Goal: Find contact information: Find contact information

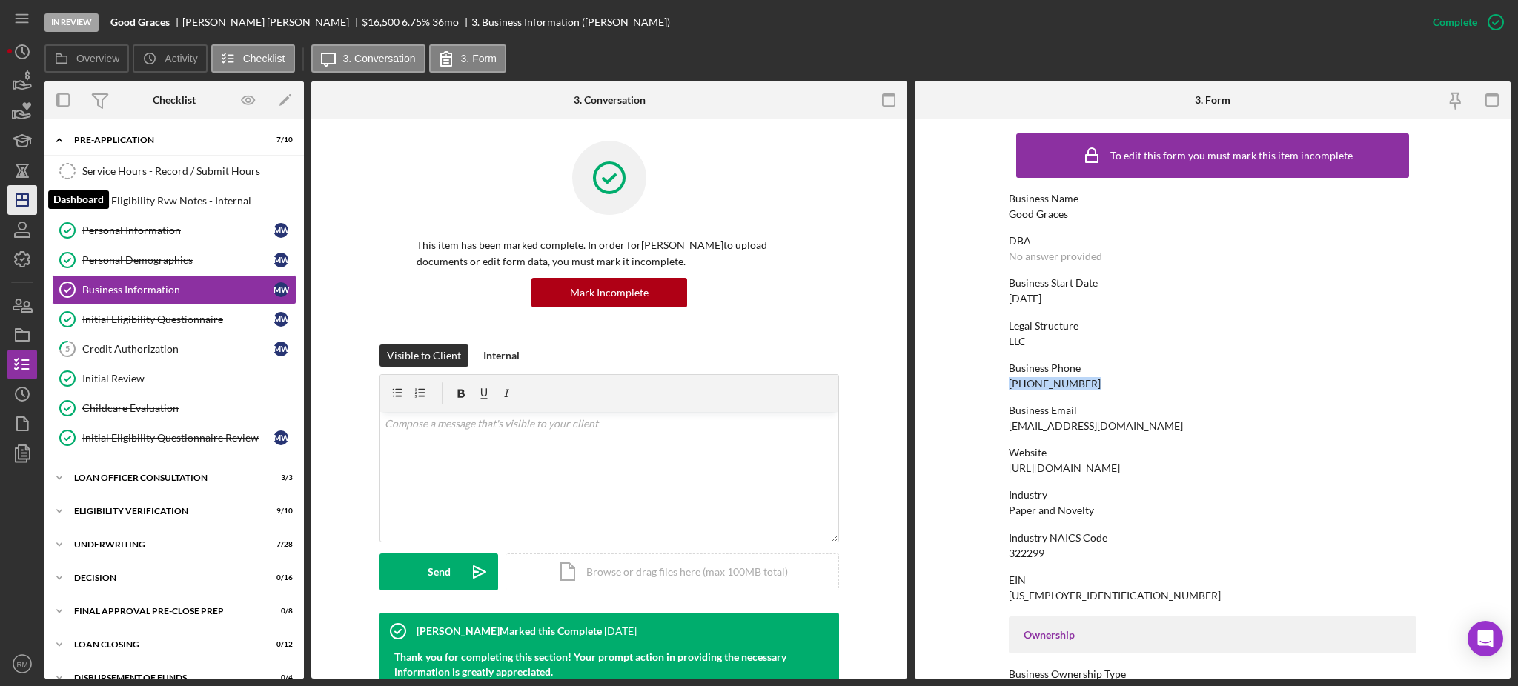
click at [29, 207] on icon "Icon/Dashboard" at bounding box center [22, 200] width 37 height 37
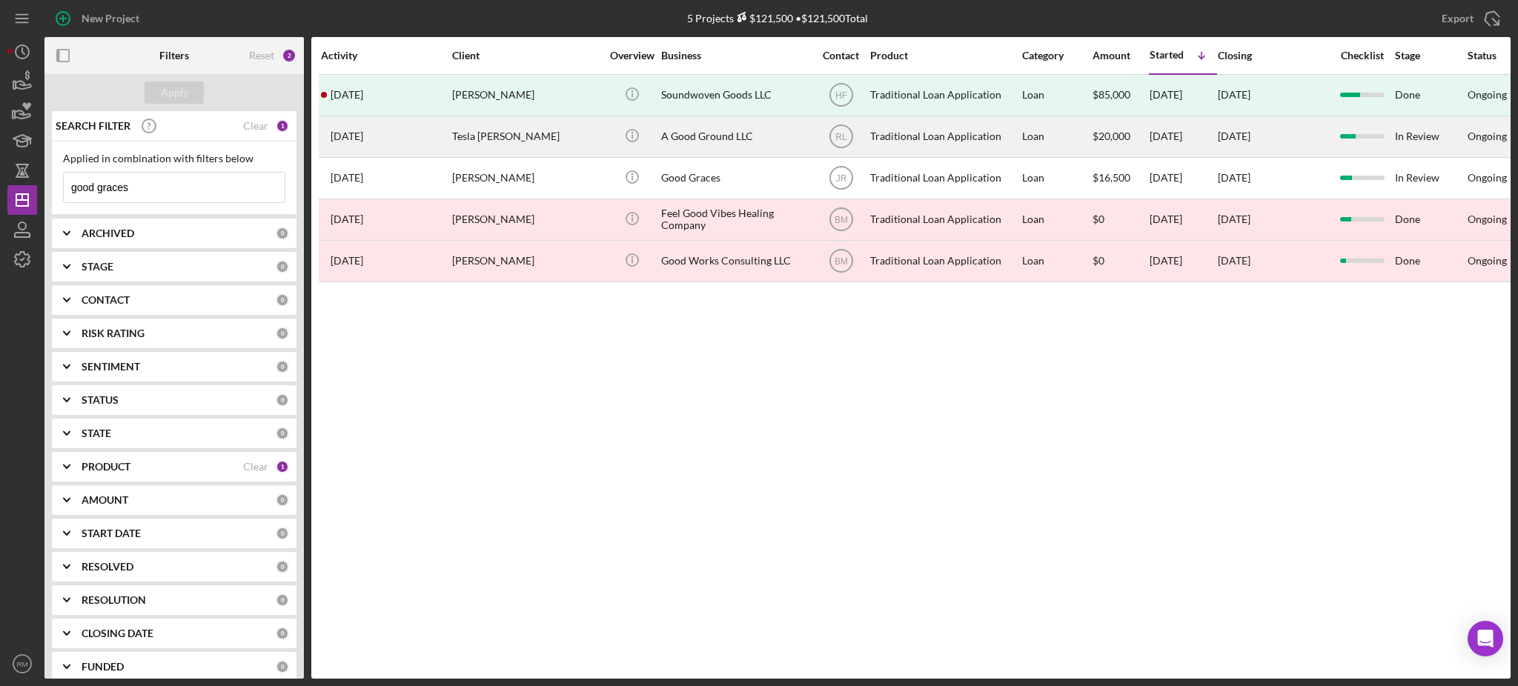
click at [486, 147] on div "Tesla [PERSON_NAME]" at bounding box center [526, 136] width 148 height 39
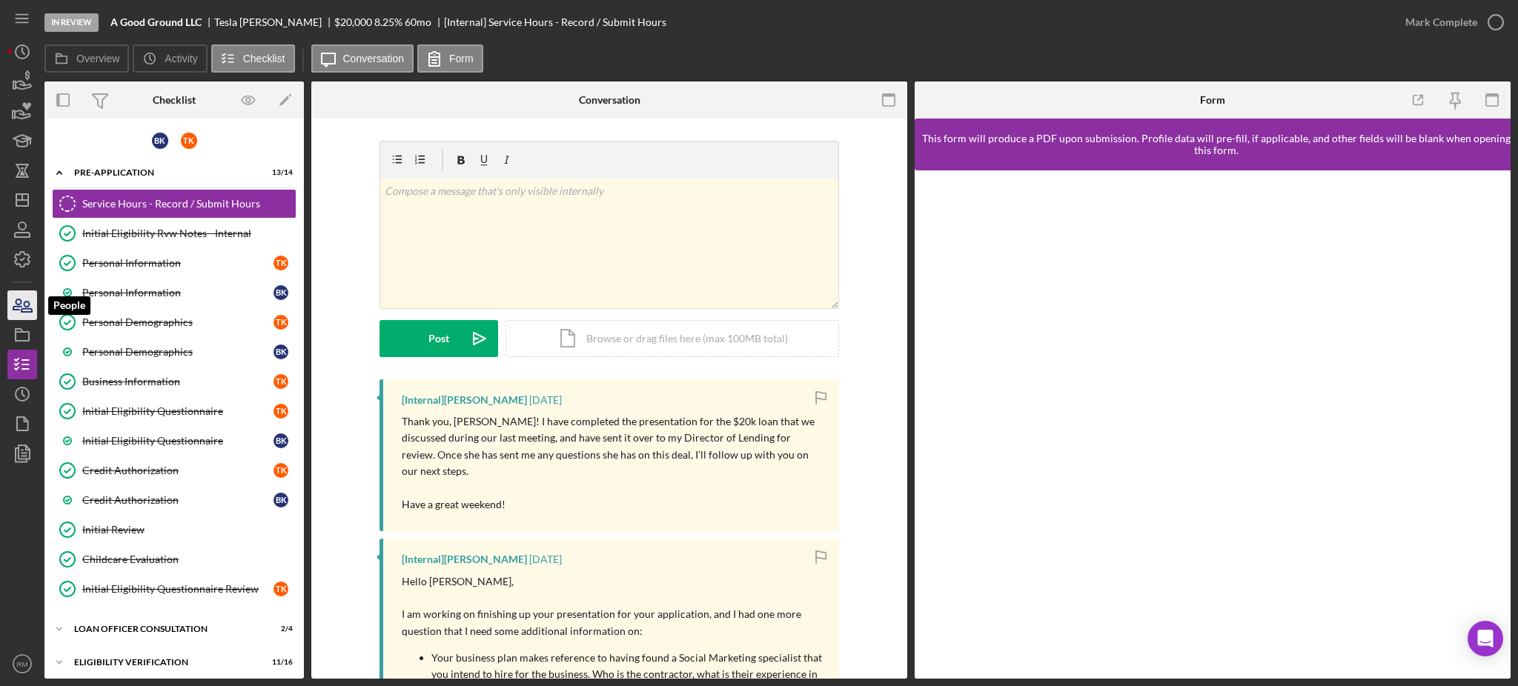
click at [13, 312] on icon "button" at bounding box center [22, 305] width 37 height 37
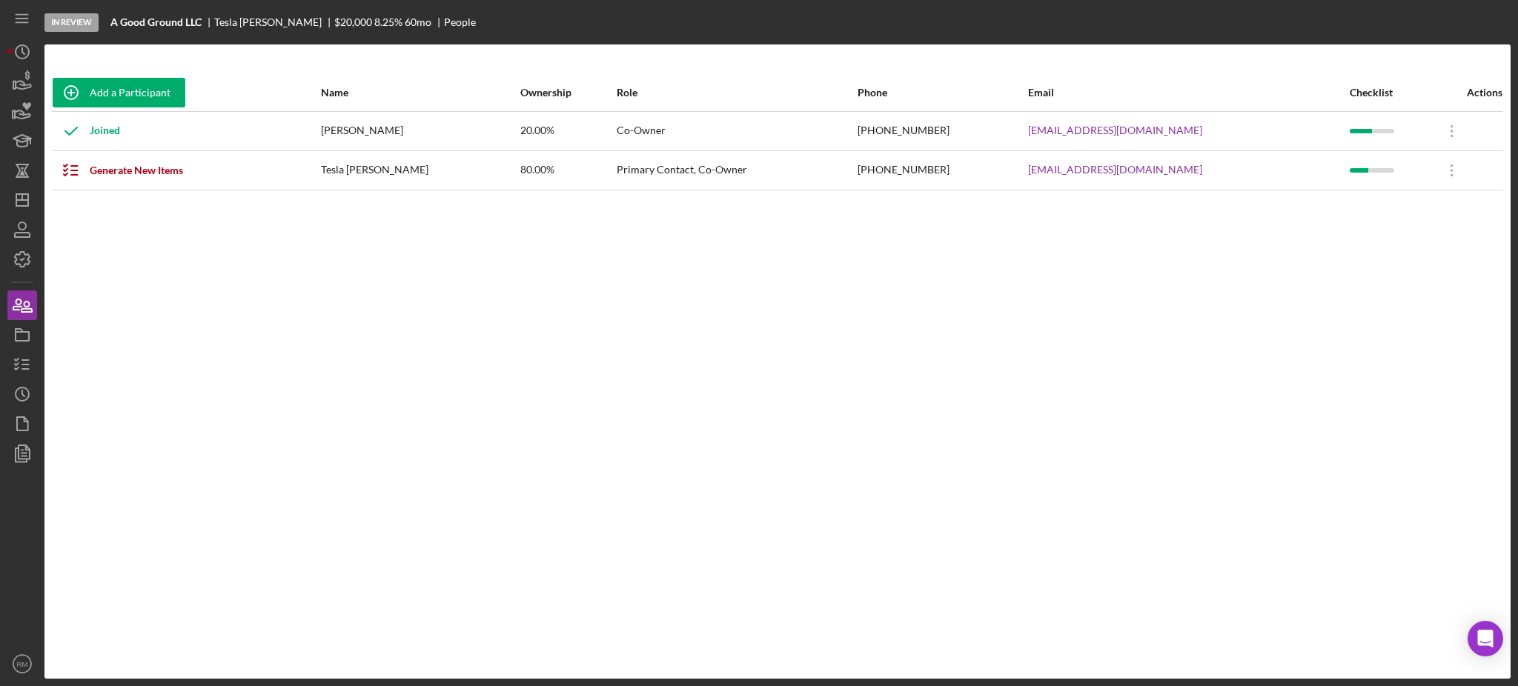
click at [932, 167] on div "[PHONE_NUMBER]" at bounding box center [942, 170] width 169 height 37
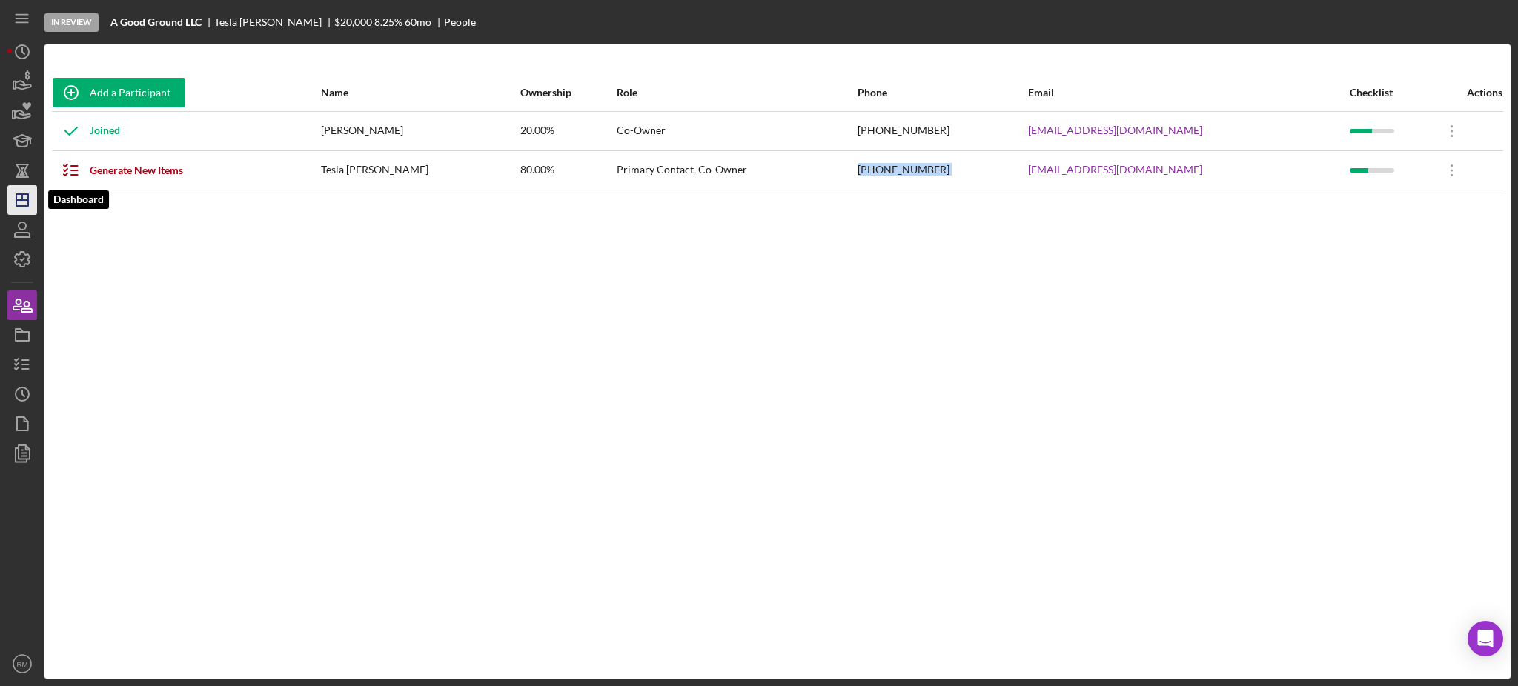
click at [12, 197] on icon "Icon/Dashboard" at bounding box center [22, 200] width 37 height 37
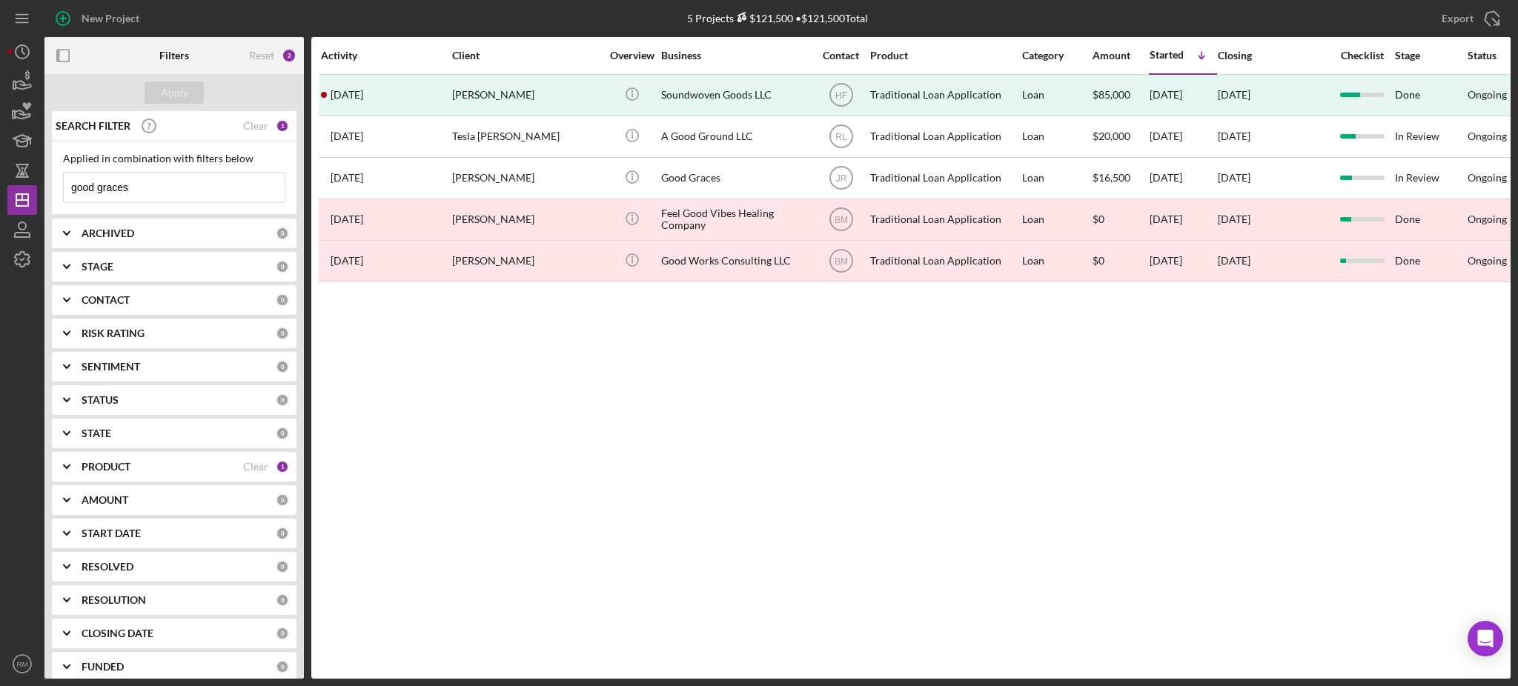
click at [145, 182] on input "good graces" at bounding box center [174, 188] width 221 height 30
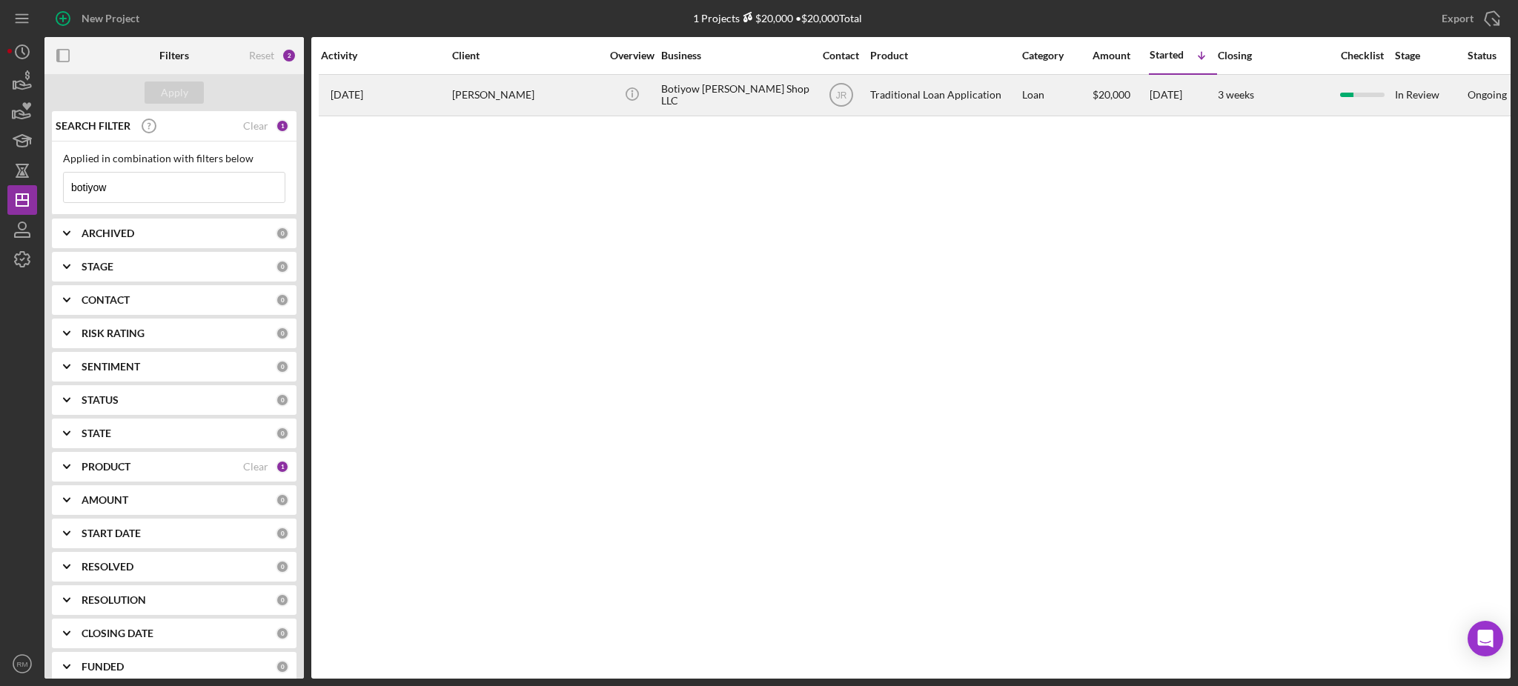
type input "botiyow"
click at [530, 104] on div "[PERSON_NAME]" at bounding box center [526, 95] width 148 height 39
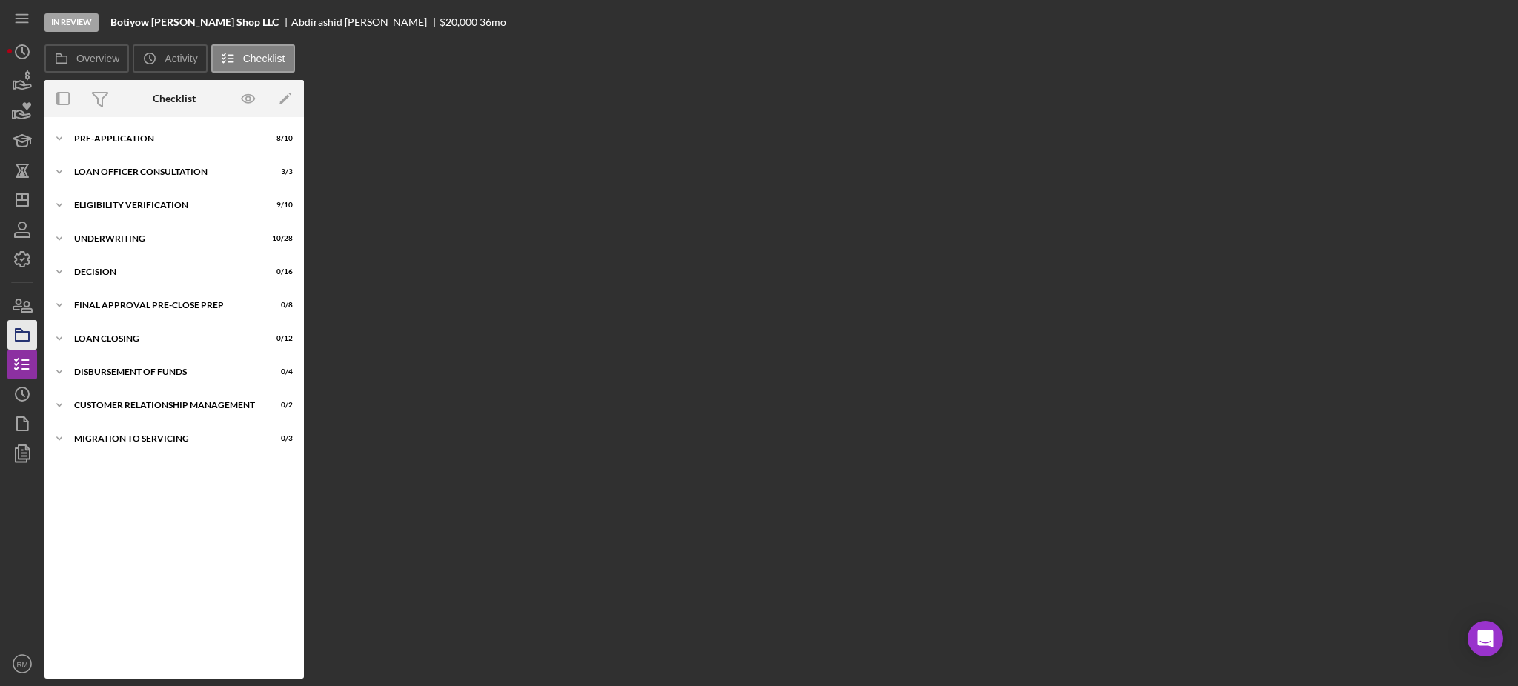
scroll to position [50, 0]
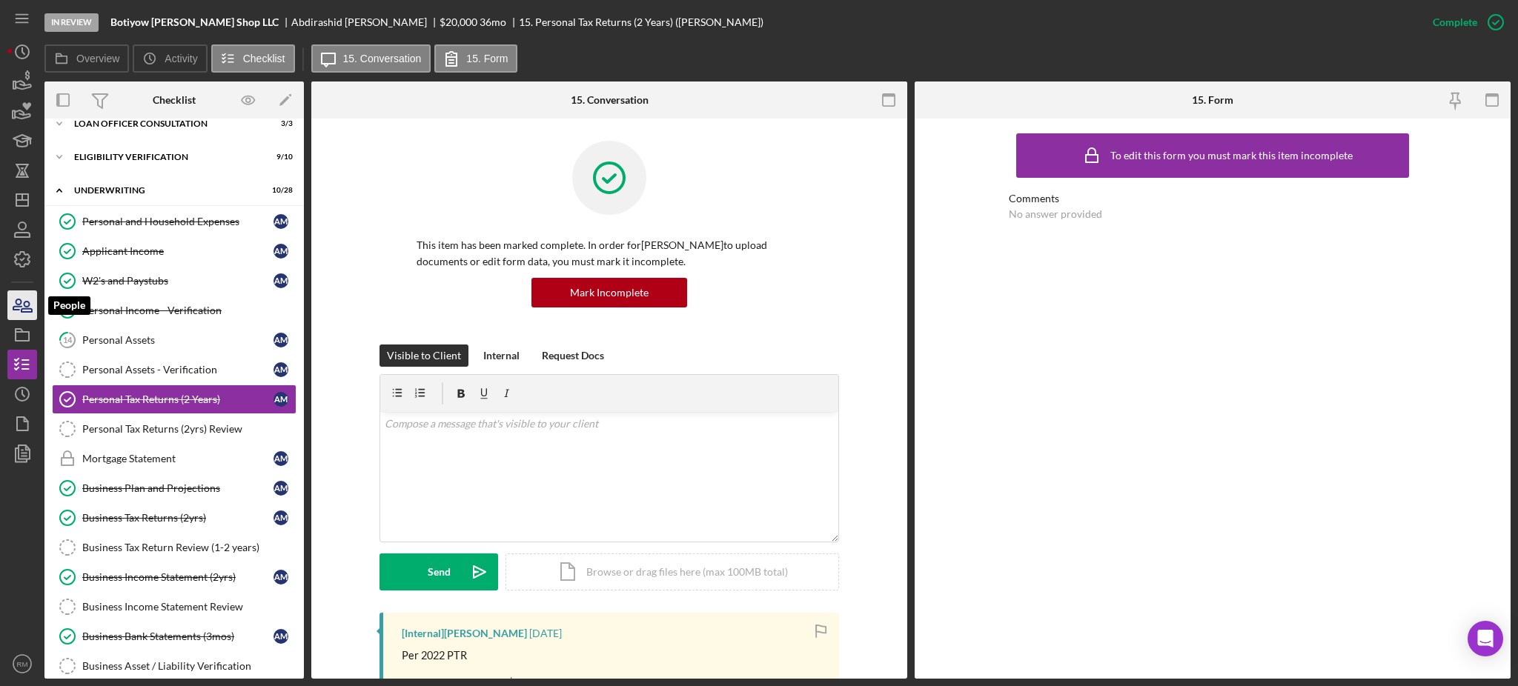
click at [16, 313] on icon "button" at bounding box center [22, 305] width 37 height 37
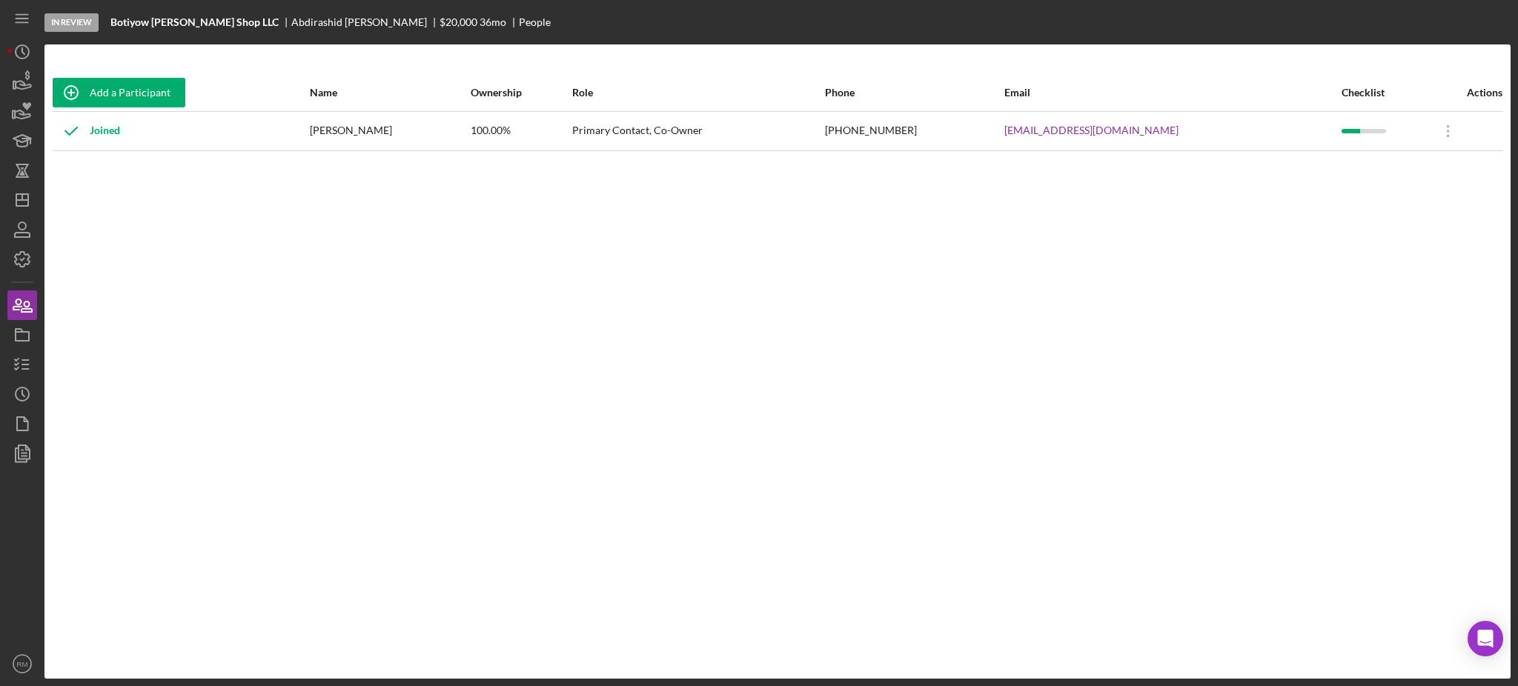
click at [963, 125] on div "[PHONE_NUMBER]" at bounding box center [914, 131] width 178 height 37
copy div "[PHONE_NUMBER]"
click at [24, 210] on icon "Icon/Dashboard" at bounding box center [22, 200] width 37 height 37
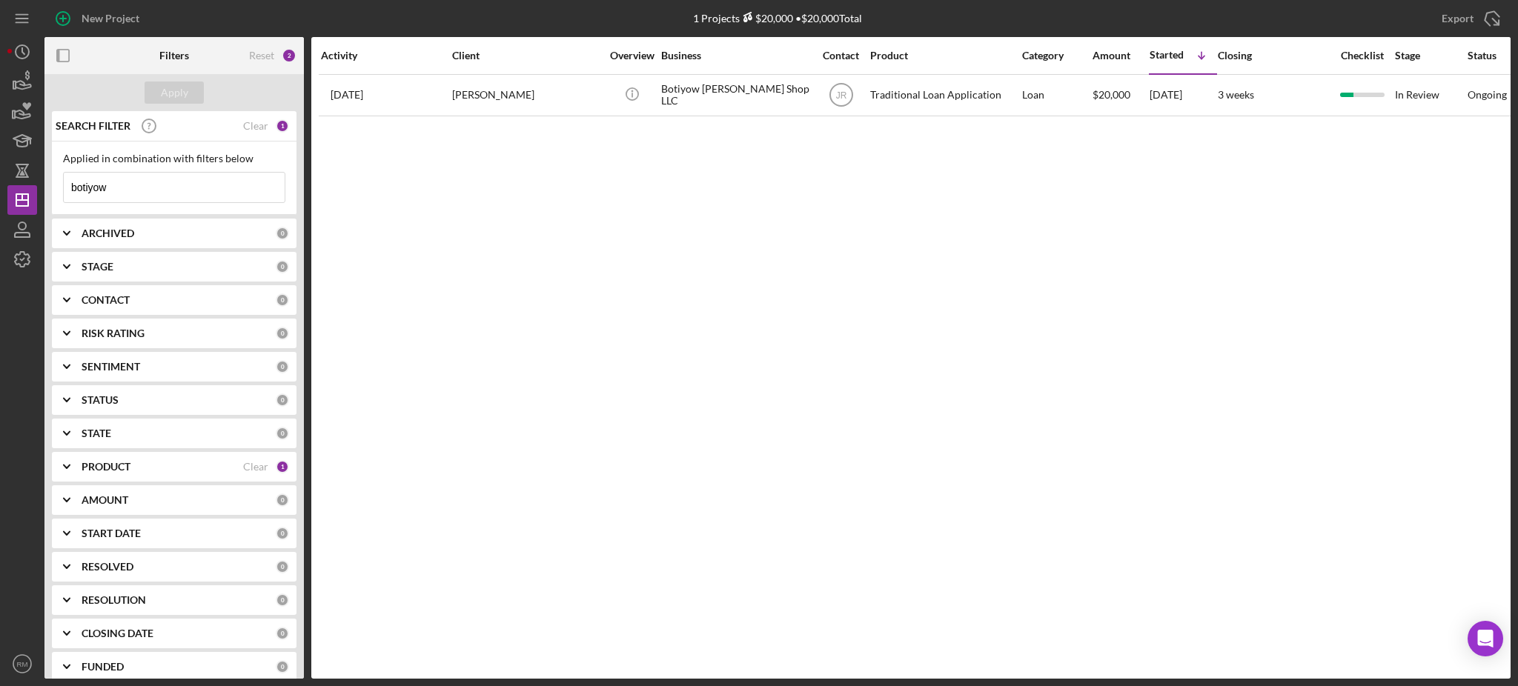
click at [141, 195] on input "botiyow" at bounding box center [174, 188] width 221 height 30
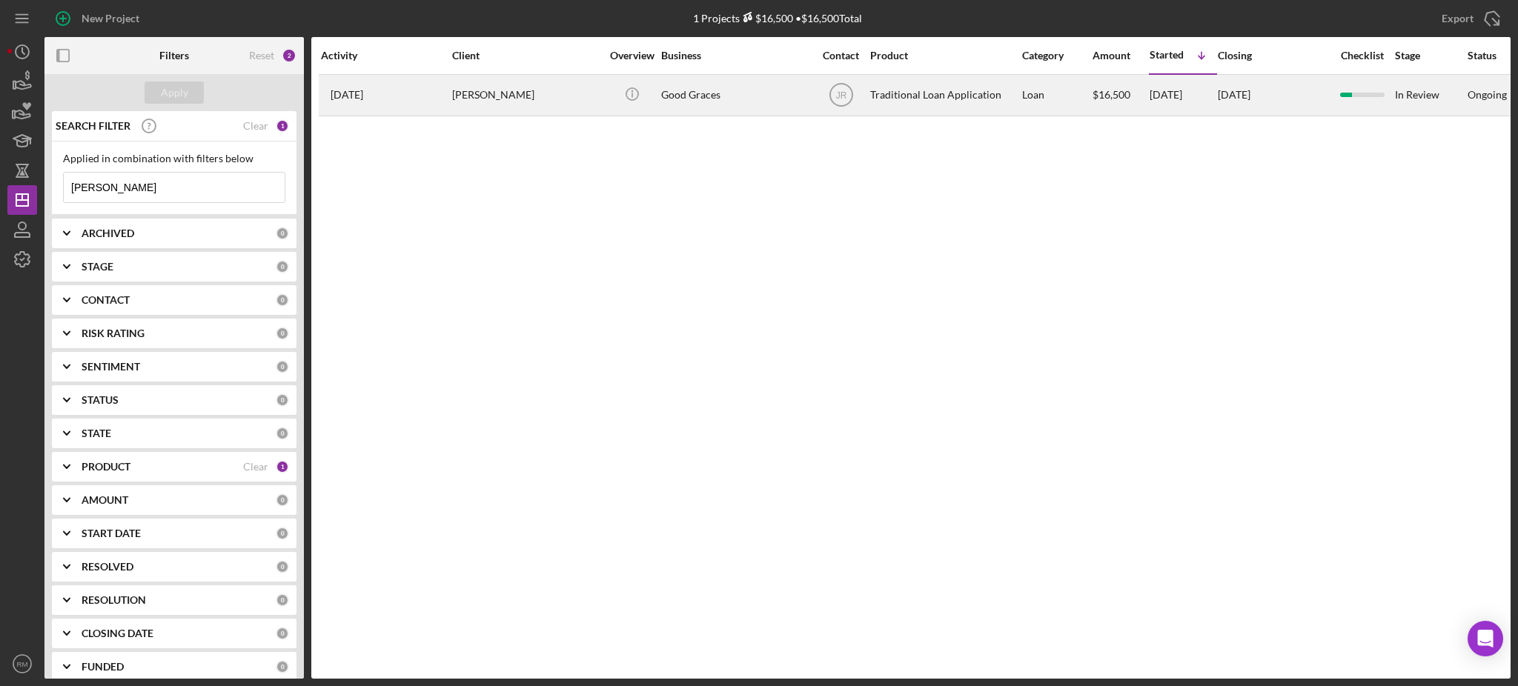
type input "[PERSON_NAME]"
click at [706, 105] on div "Good Graces" at bounding box center [735, 95] width 148 height 39
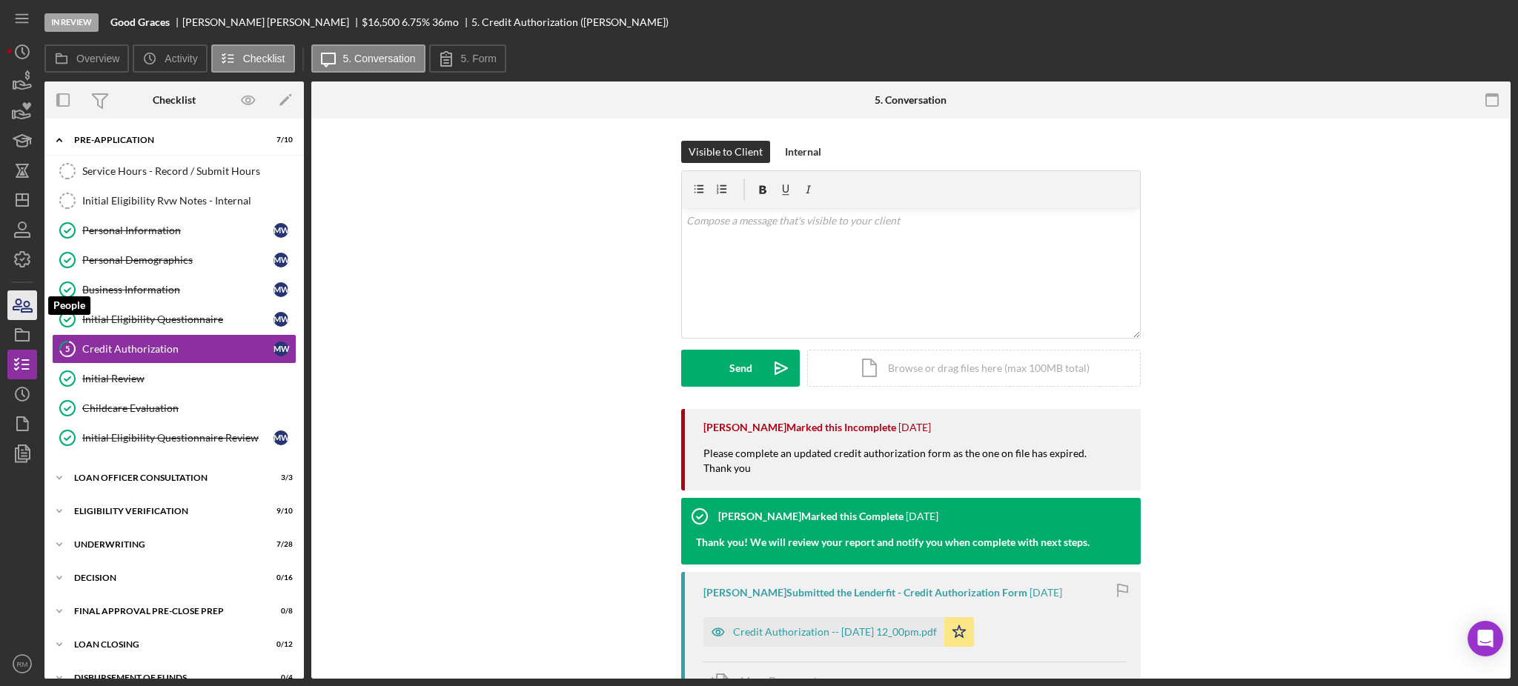
click at [19, 297] on icon "button" at bounding box center [22, 305] width 37 height 37
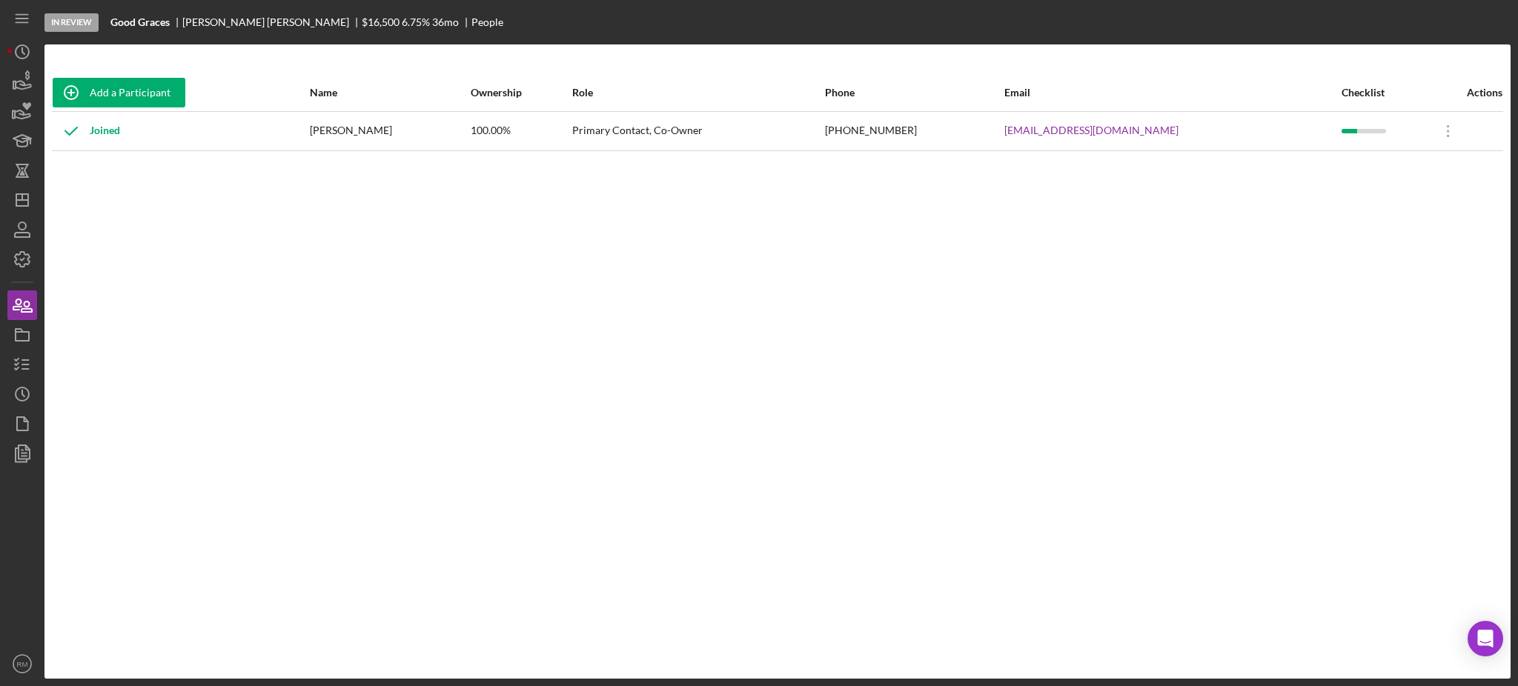
click at [931, 133] on div "[PHONE_NUMBER]" at bounding box center [914, 131] width 178 height 37
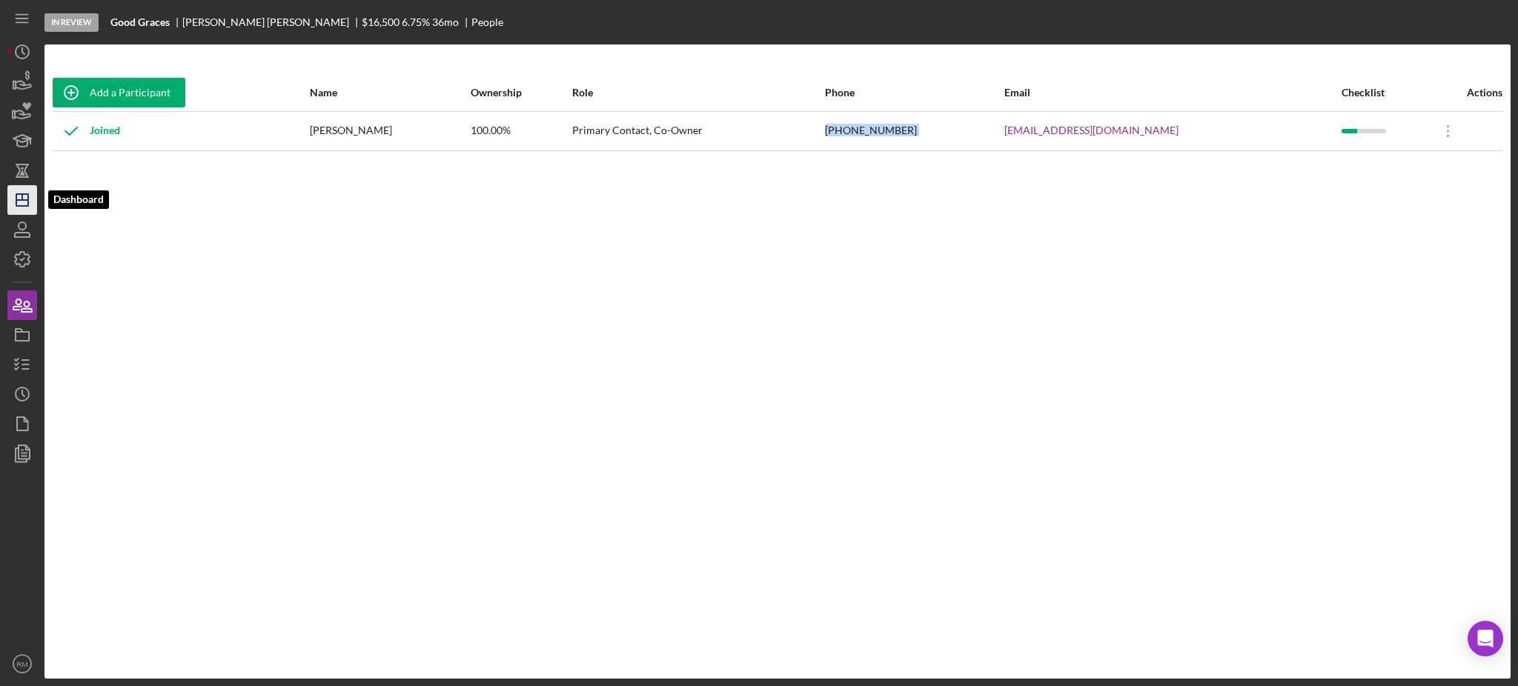
click at [21, 187] on icon "Icon/Dashboard" at bounding box center [22, 200] width 37 height 37
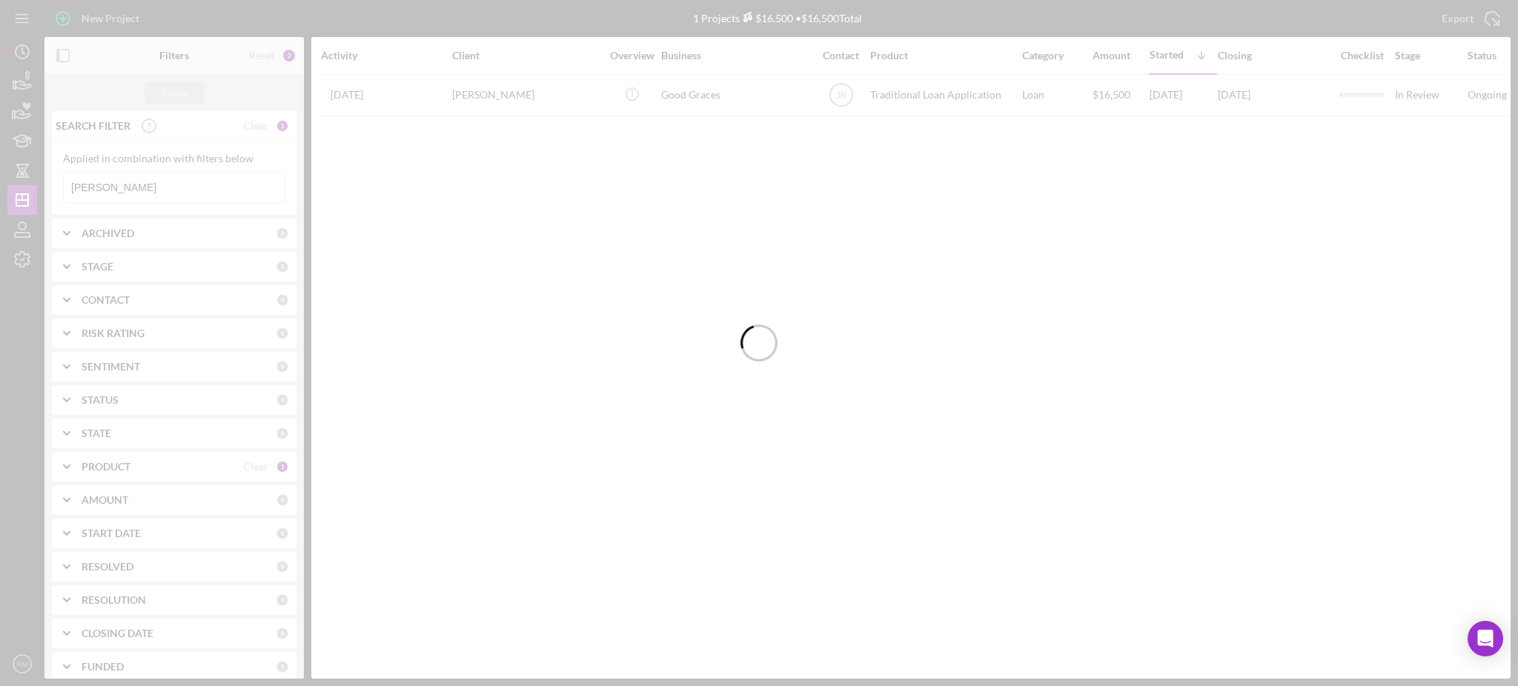
click at [137, 182] on div at bounding box center [759, 343] width 1518 height 686
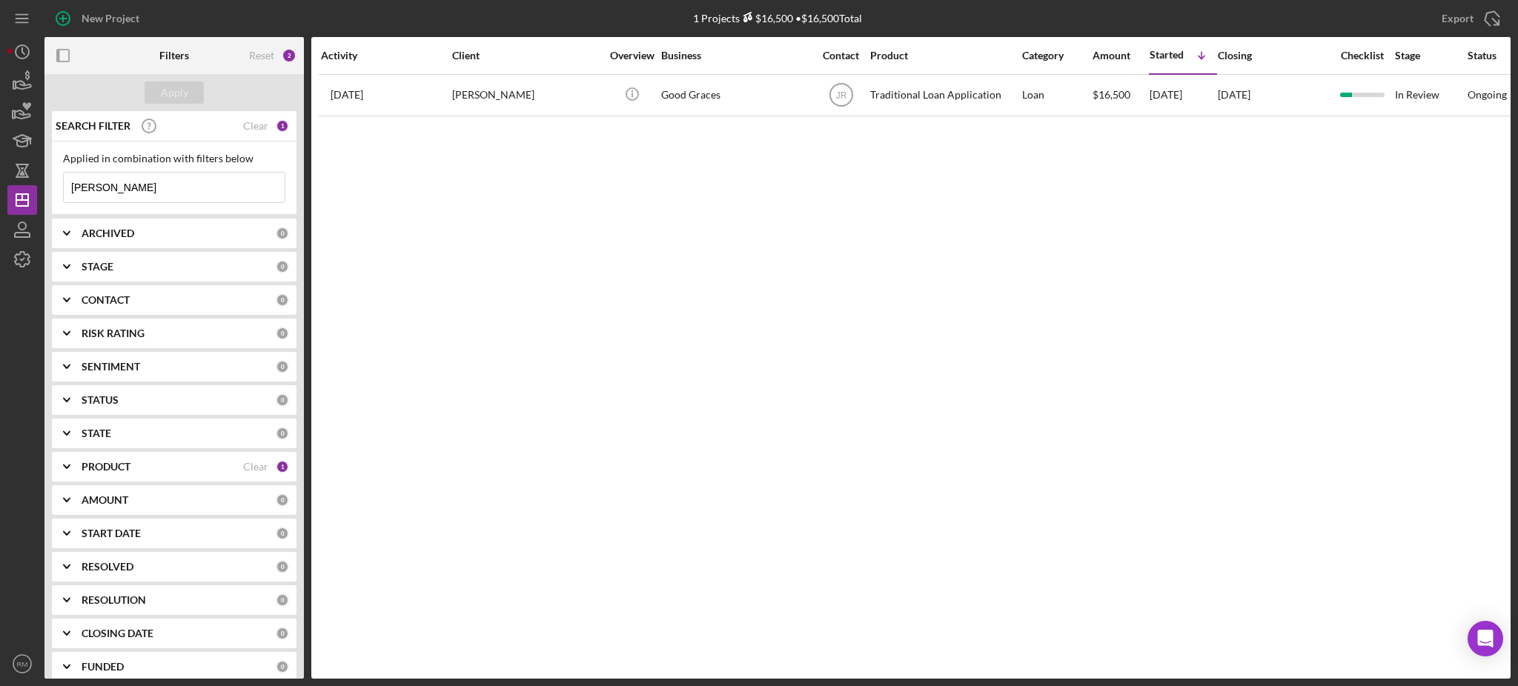
click at [137, 182] on input "[PERSON_NAME]" at bounding box center [174, 188] width 221 height 30
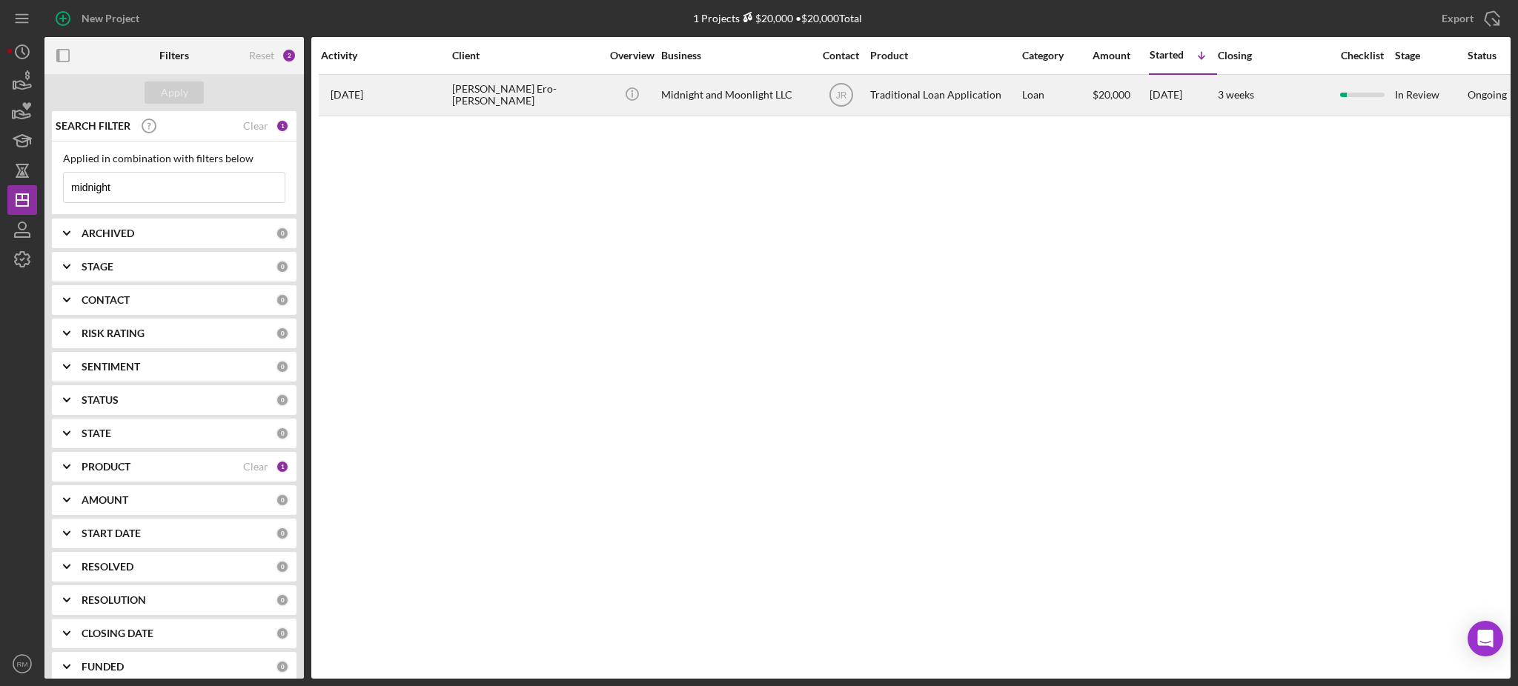
type input "midnight"
click at [460, 102] on div "[PERSON_NAME] Ero-[PERSON_NAME]" at bounding box center [526, 95] width 148 height 39
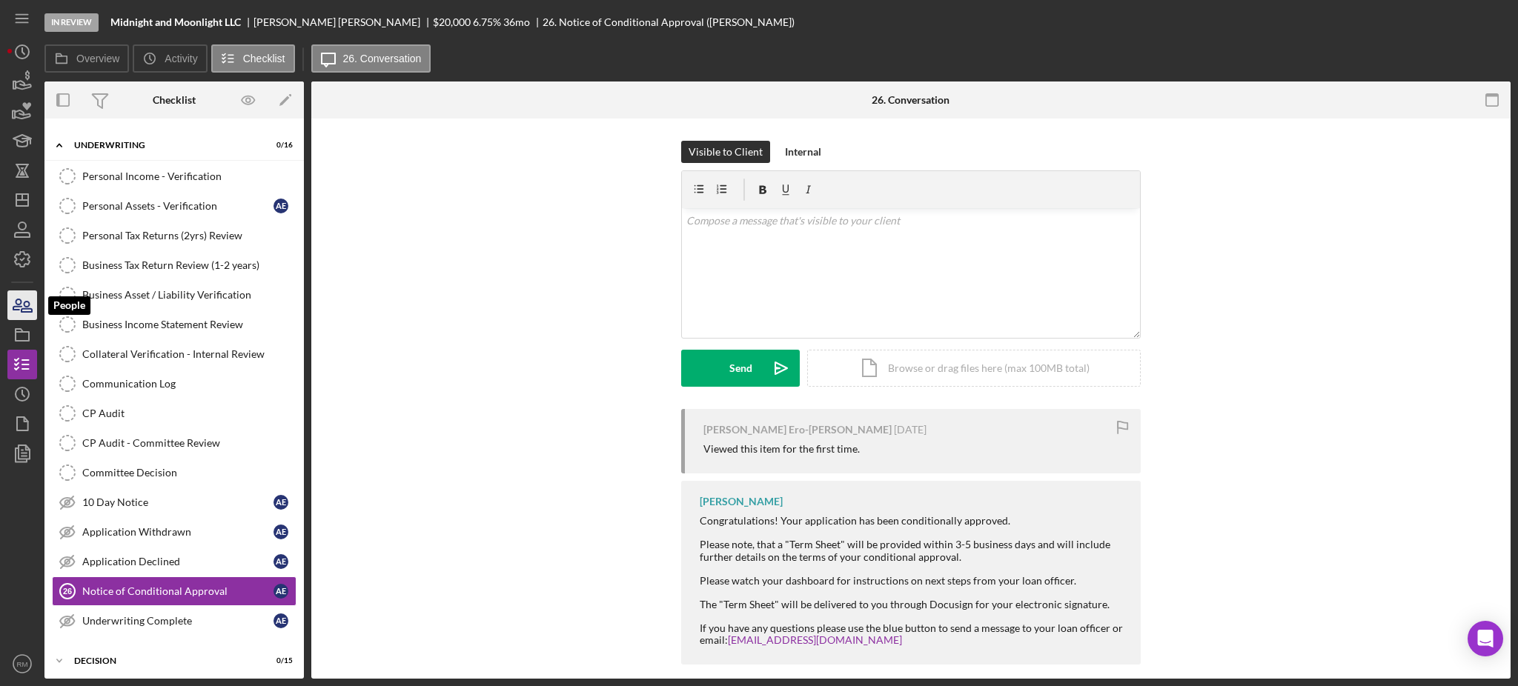
scroll to position [321, 0]
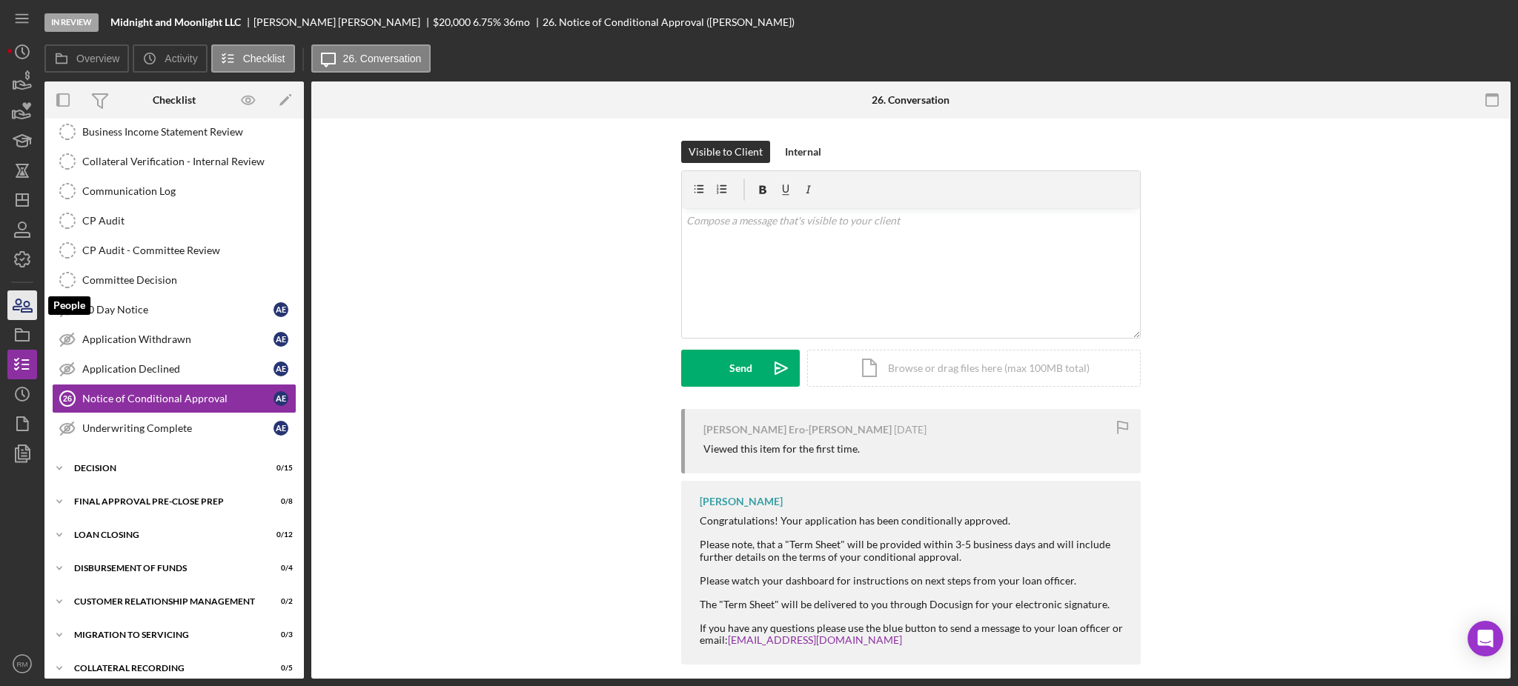
click at [16, 311] on icon "button" at bounding box center [22, 305] width 37 height 37
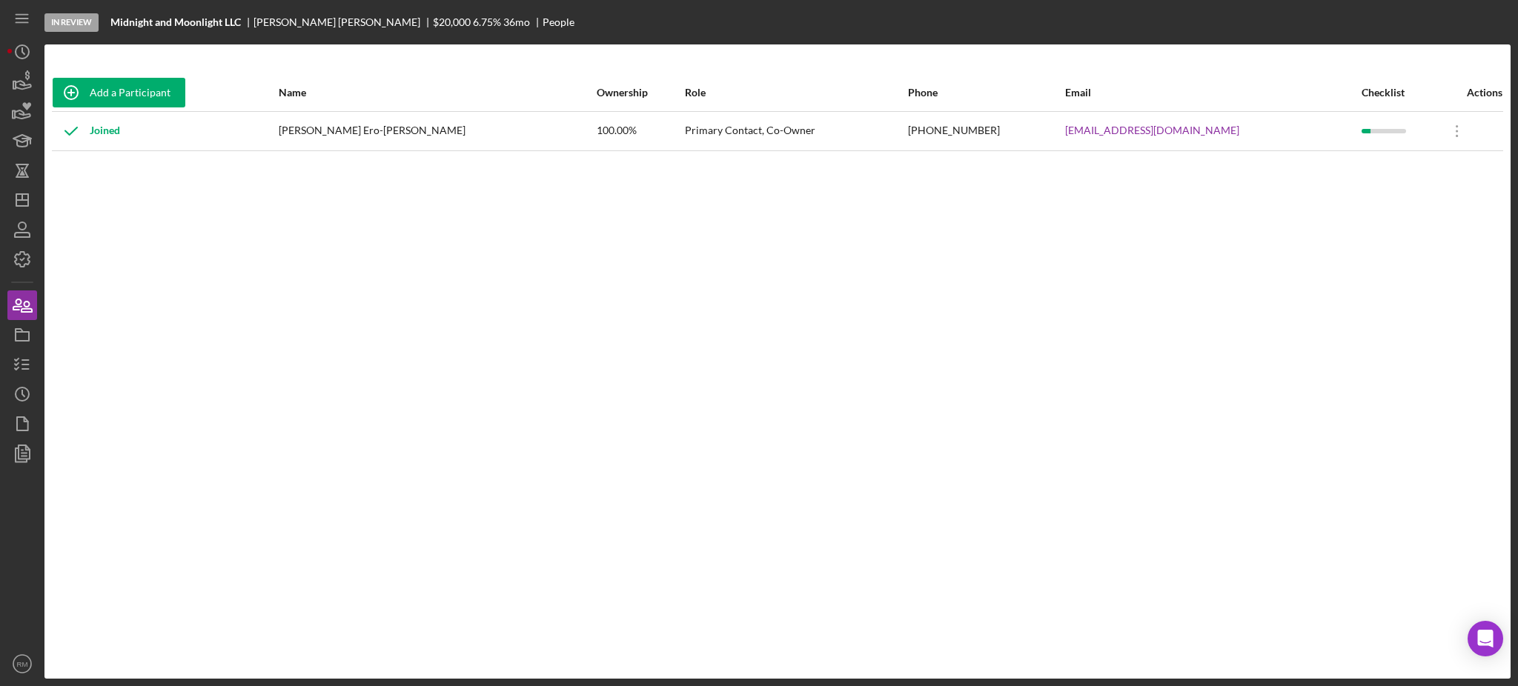
click at [951, 135] on div "[PHONE_NUMBER]" at bounding box center [986, 131] width 156 height 37
copy div "[PHONE_NUMBER]"
click at [28, 200] on line "button" at bounding box center [22, 200] width 12 height 0
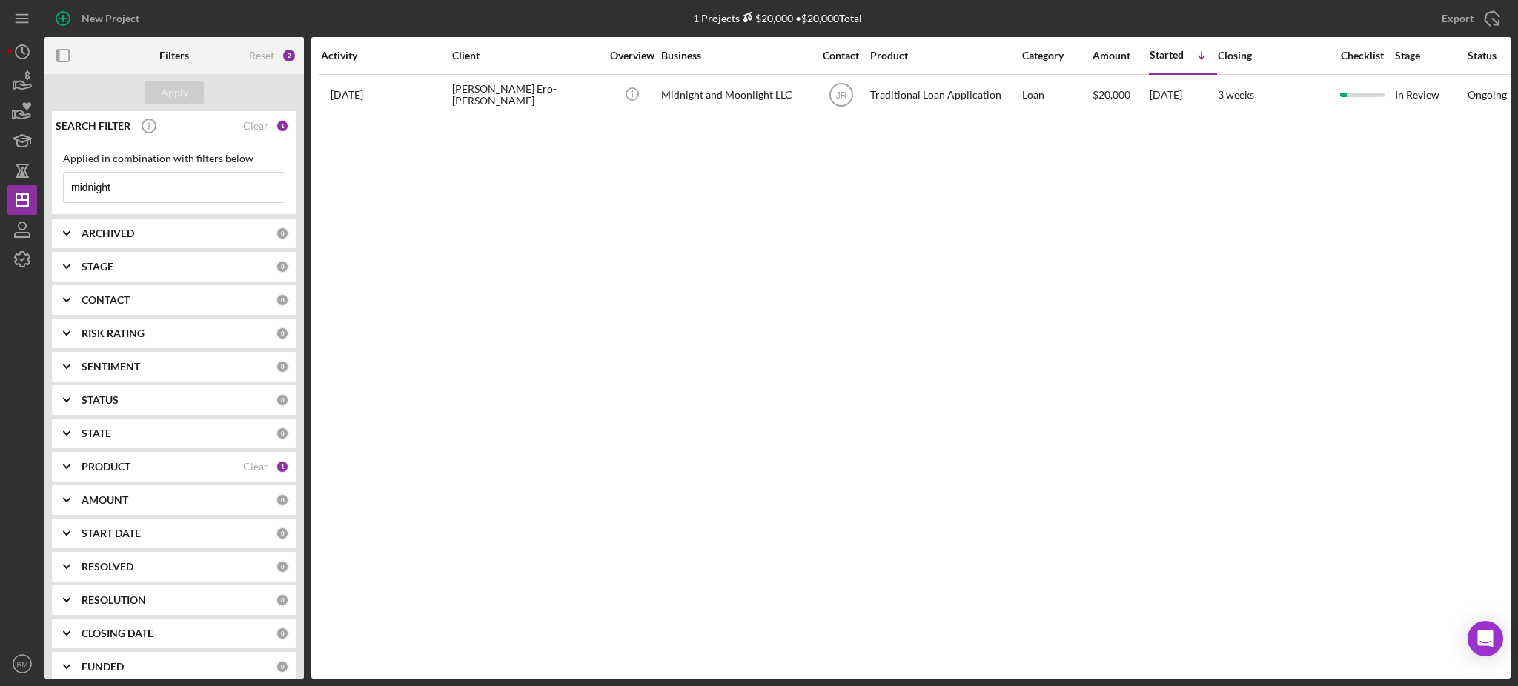
click at [149, 189] on input "midnight" at bounding box center [174, 188] width 221 height 30
click at [149, 189] on input "r" at bounding box center [174, 188] width 221 height 30
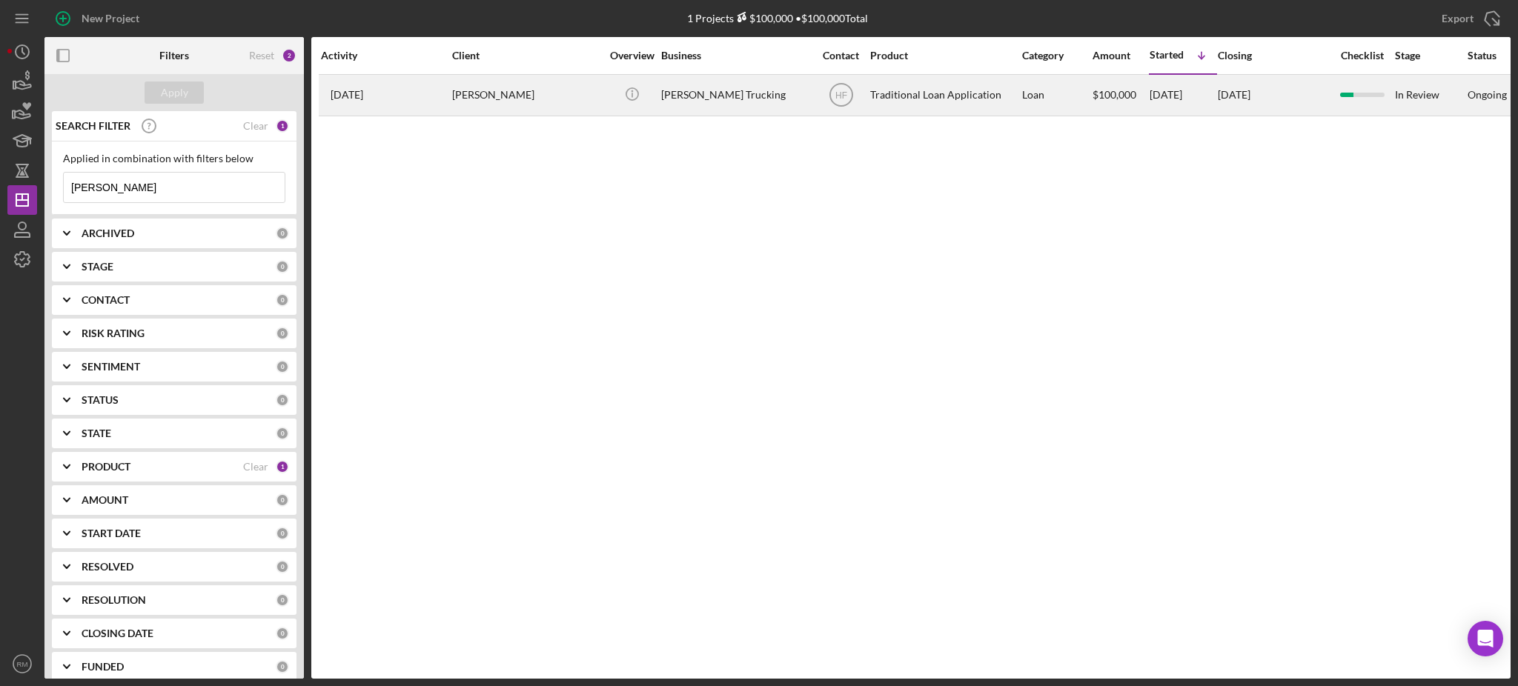
type input "[PERSON_NAME]"
click at [490, 88] on div "[PERSON_NAME]" at bounding box center [526, 95] width 148 height 39
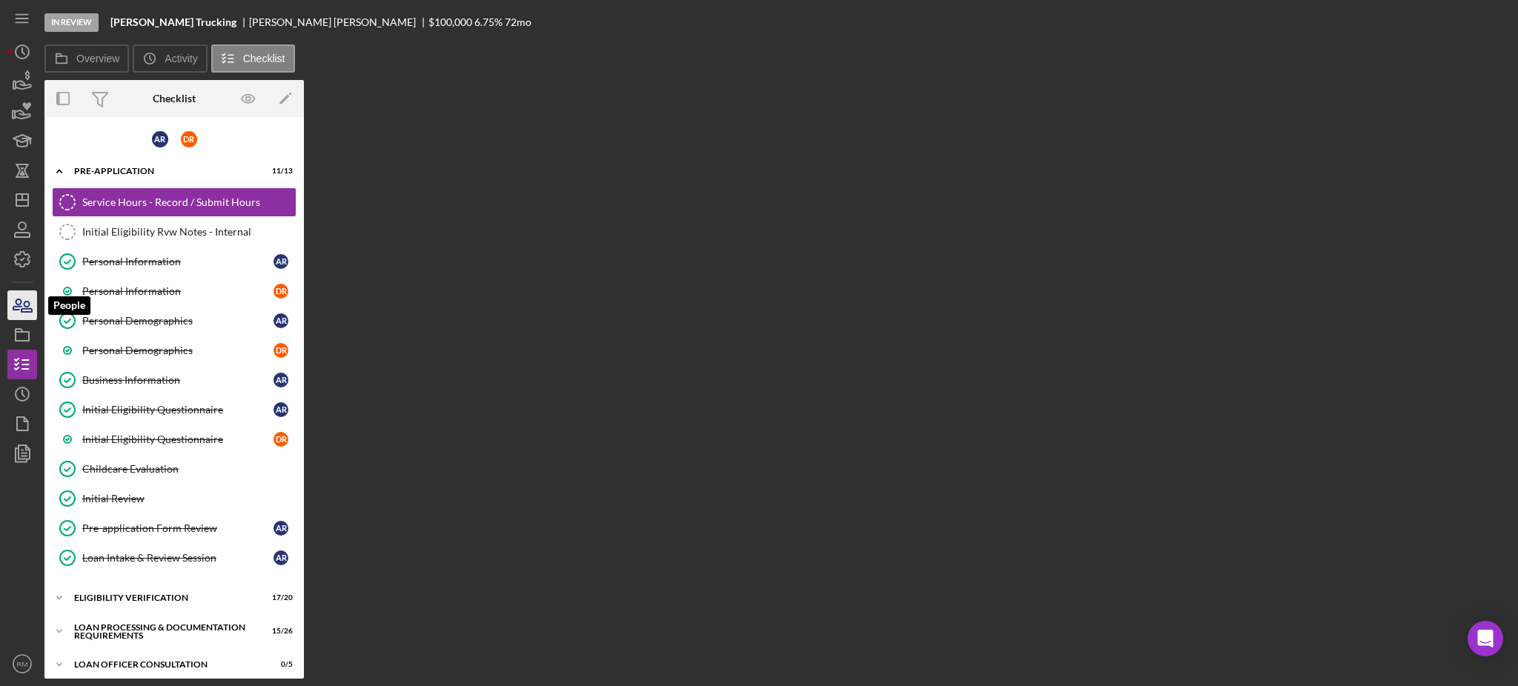
click at [7, 303] on icon "button" at bounding box center [22, 305] width 37 height 37
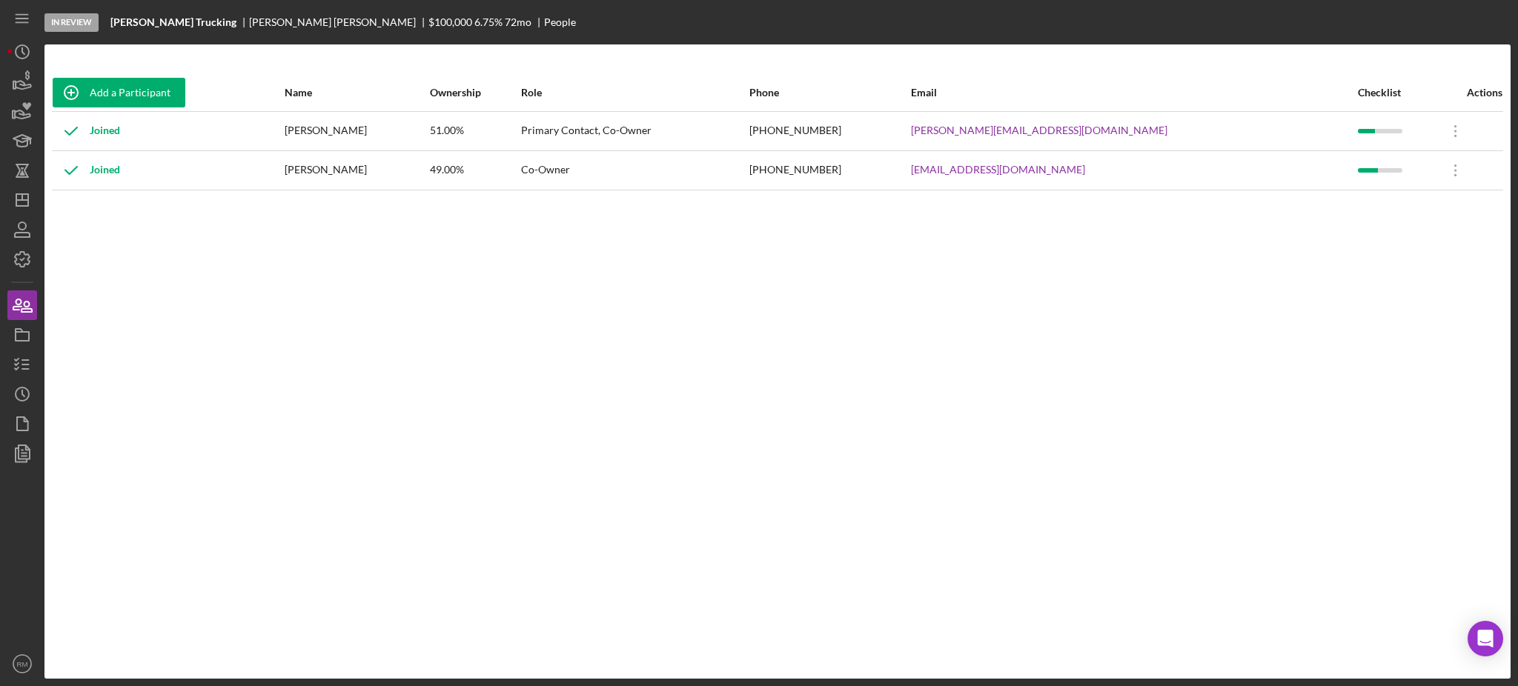
click at [909, 132] on div "[PHONE_NUMBER]" at bounding box center [829, 131] width 160 height 37
copy div "[PHONE_NUMBER]"
click at [1116, 125] on link "[PERSON_NAME][EMAIL_ADDRESS][DOMAIN_NAME]" at bounding box center [1039, 131] width 256 height 12
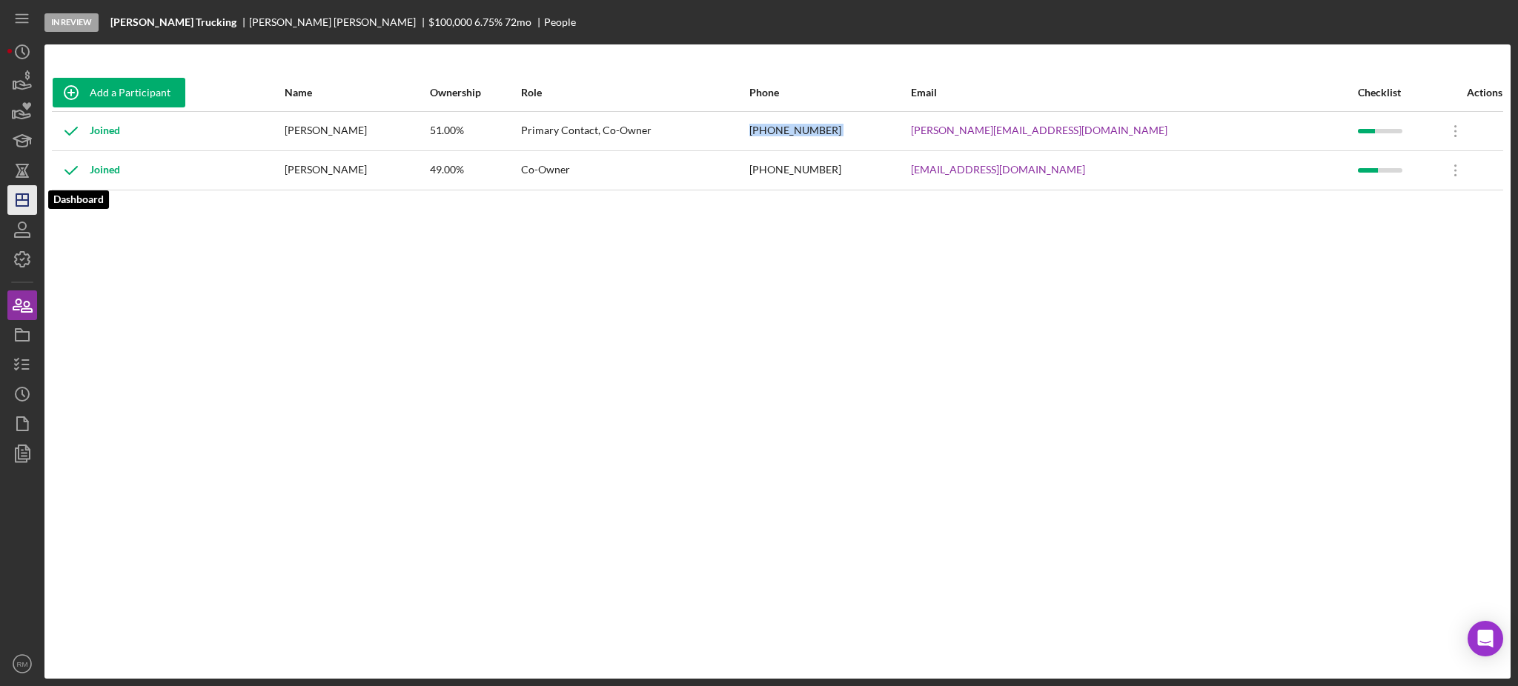
click at [19, 207] on icon "Icon/Dashboard" at bounding box center [22, 200] width 37 height 37
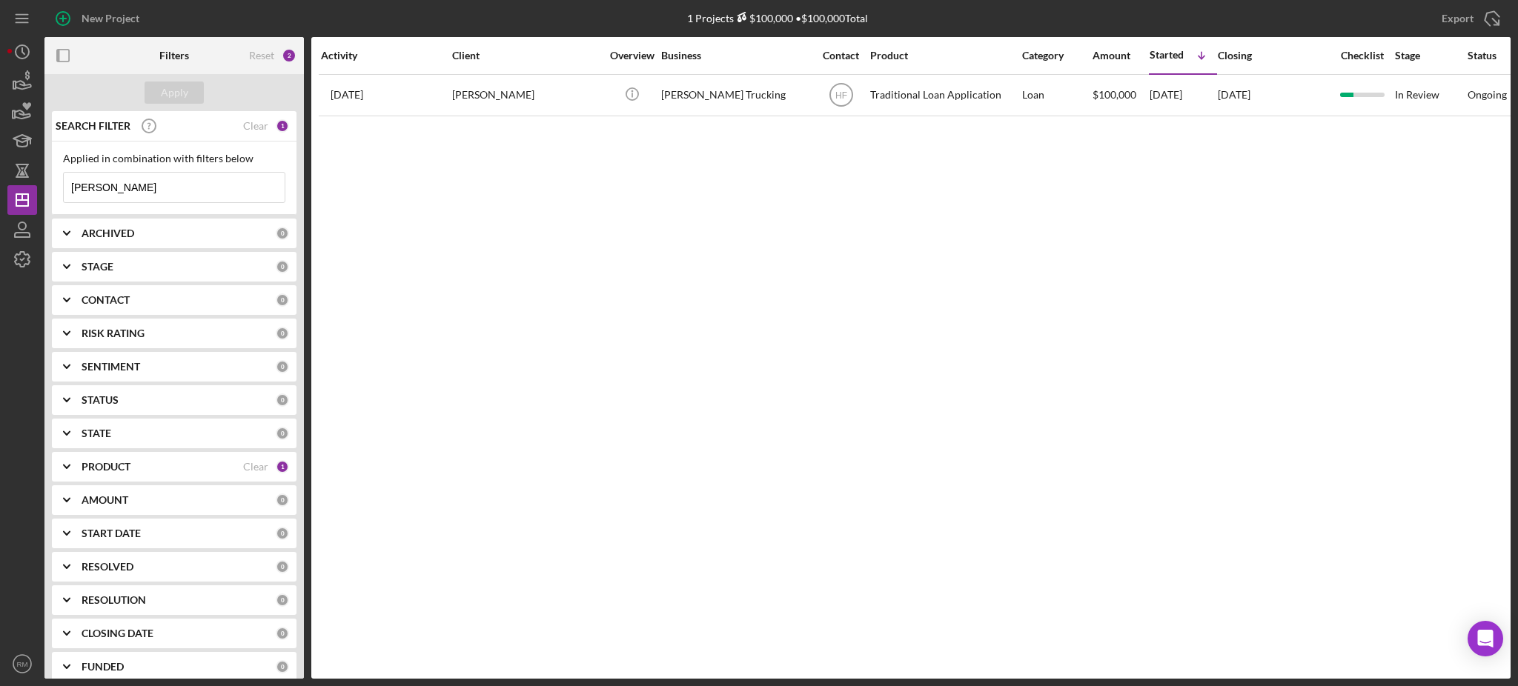
click at [165, 187] on input "[PERSON_NAME]" at bounding box center [174, 188] width 221 height 30
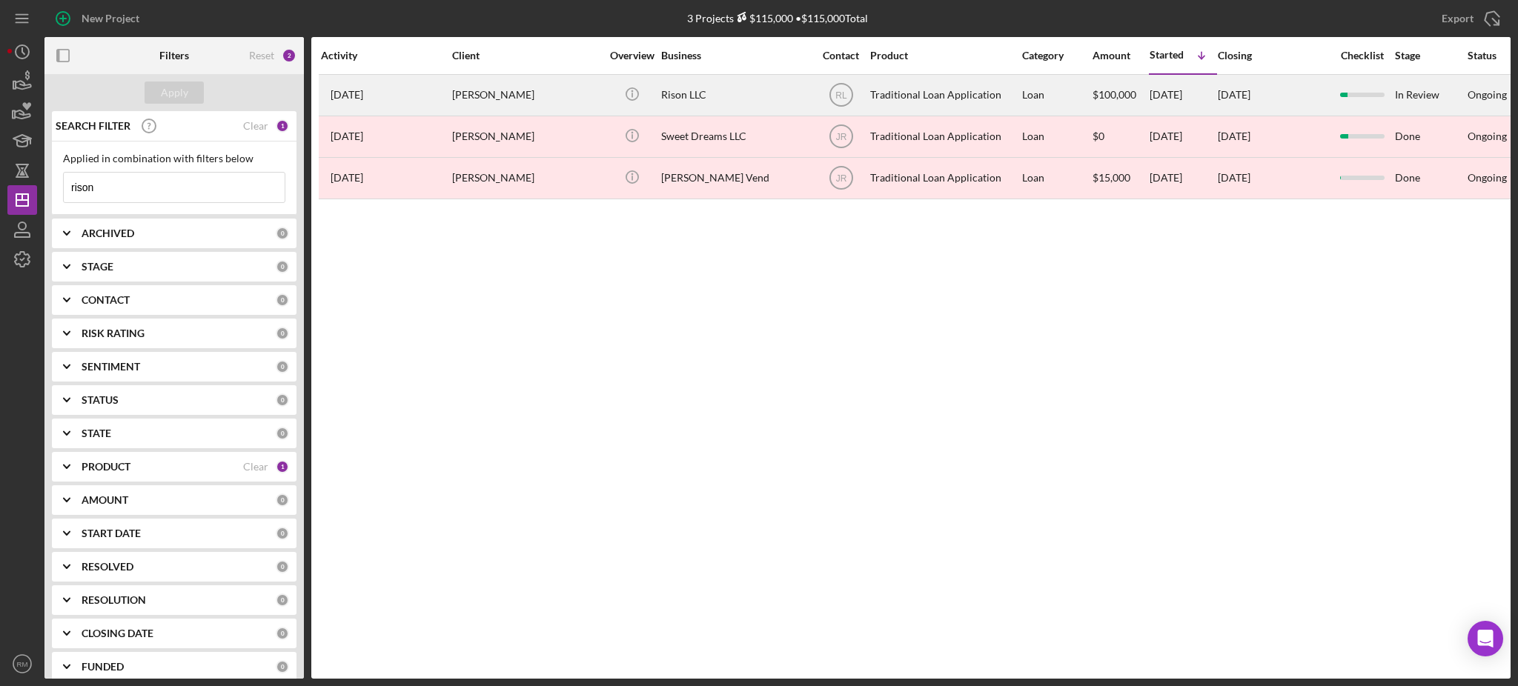
type input "rison"
click at [496, 102] on div "[PERSON_NAME]" at bounding box center [526, 95] width 148 height 39
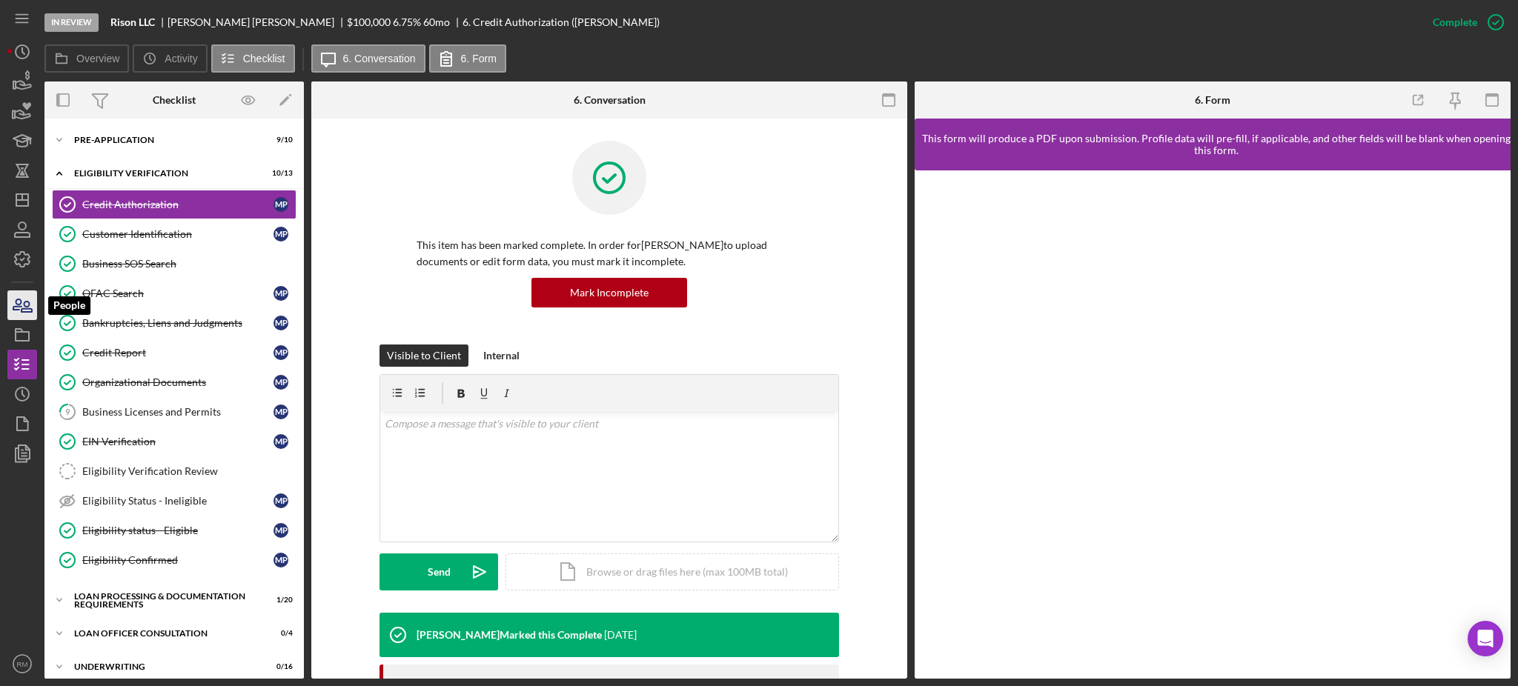
click at [7, 305] on icon "button" at bounding box center [22, 305] width 37 height 37
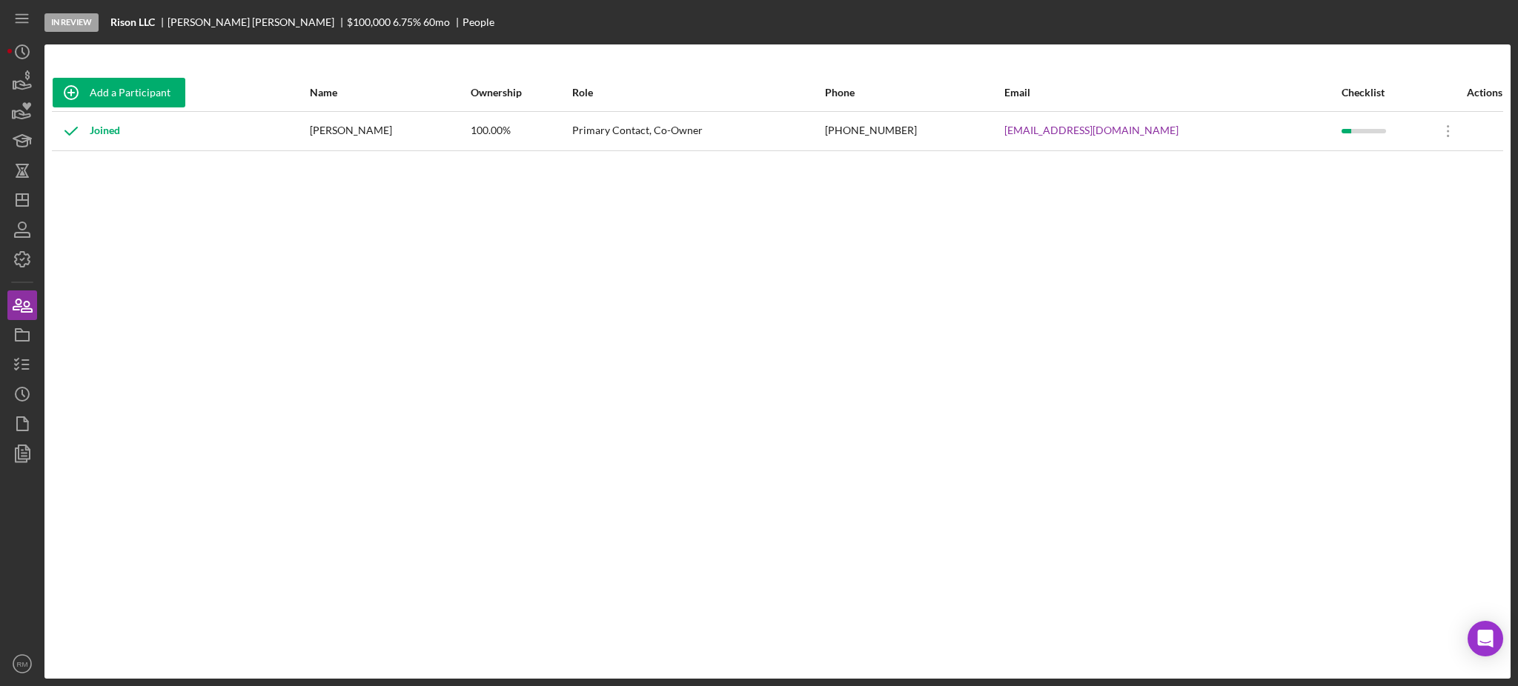
click at [921, 130] on div "[PHONE_NUMBER]" at bounding box center [914, 131] width 178 height 37
copy div "[PHONE_NUMBER]"
click at [13, 209] on icon "Icon/Dashboard" at bounding box center [22, 200] width 37 height 37
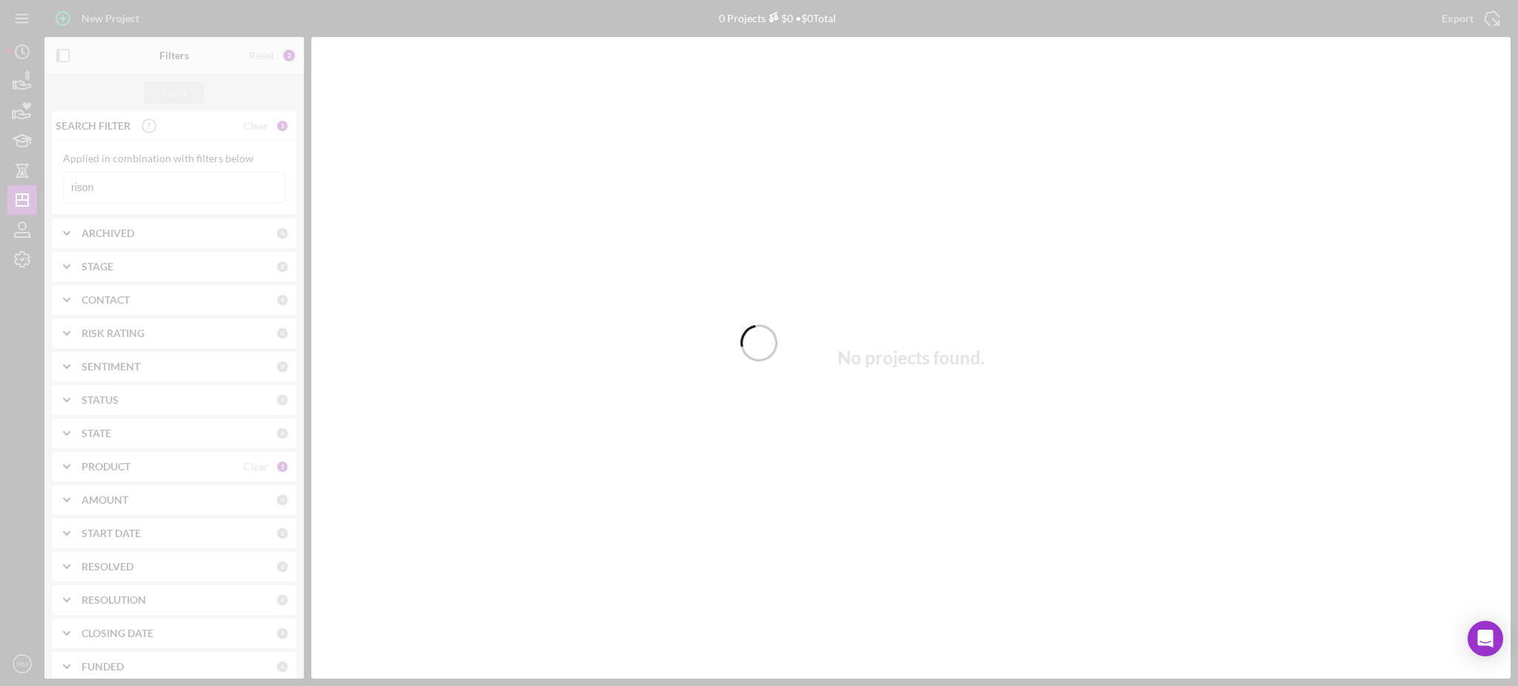
click at [156, 188] on div at bounding box center [759, 343] width 1518 height 686
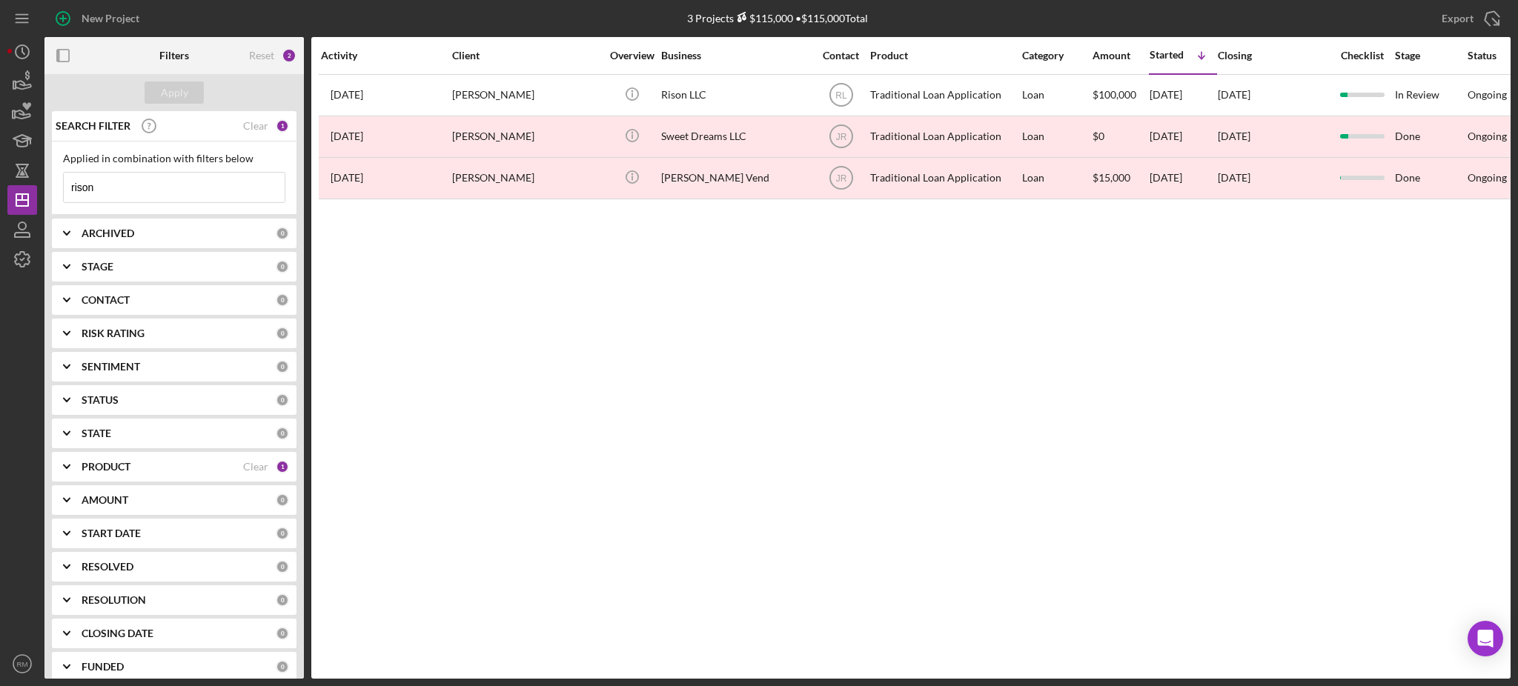
click at [156, 188] on input "rison" at bounding box center [174, 188] width 221 height 30
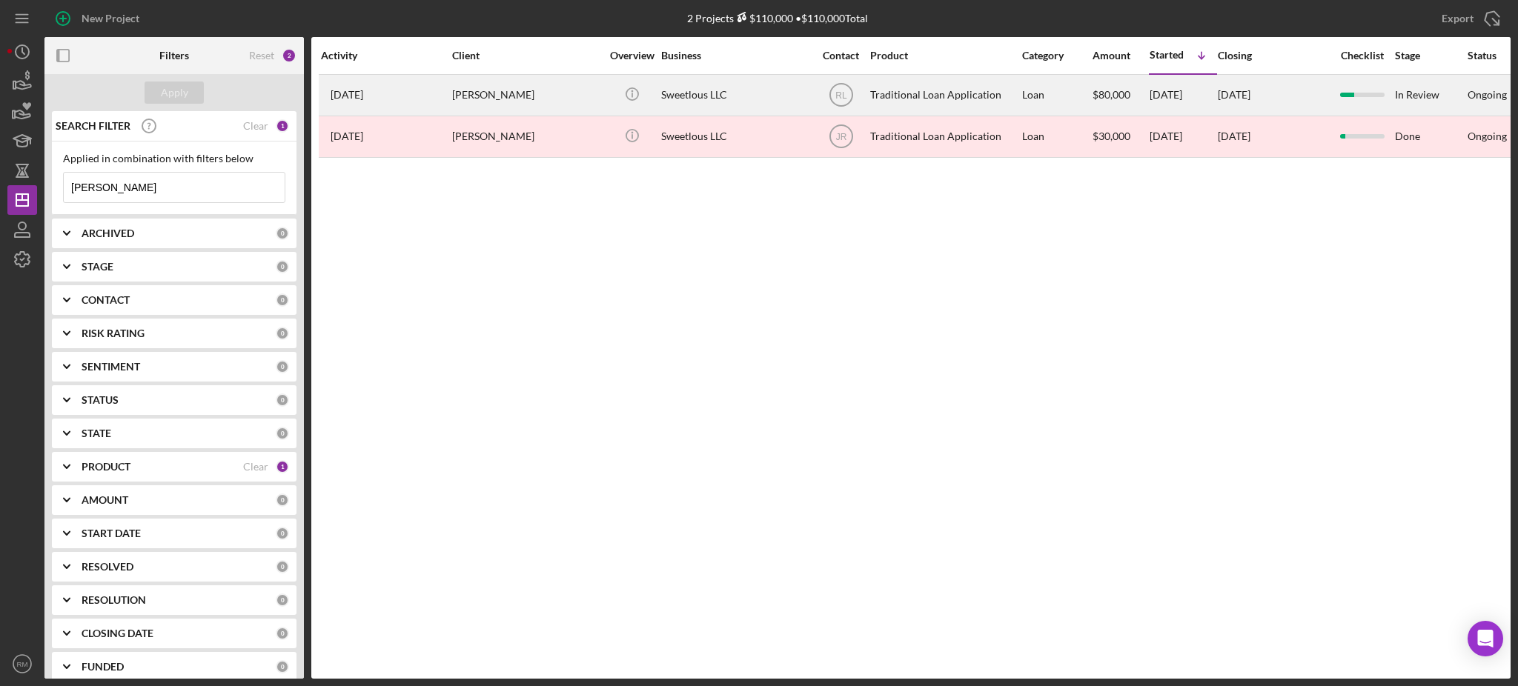
type input "[PERSON_NAME]"
click at [525, 96] on div "[PERSON_NAME]" at bounding box center [526, 95] width 148 height 39
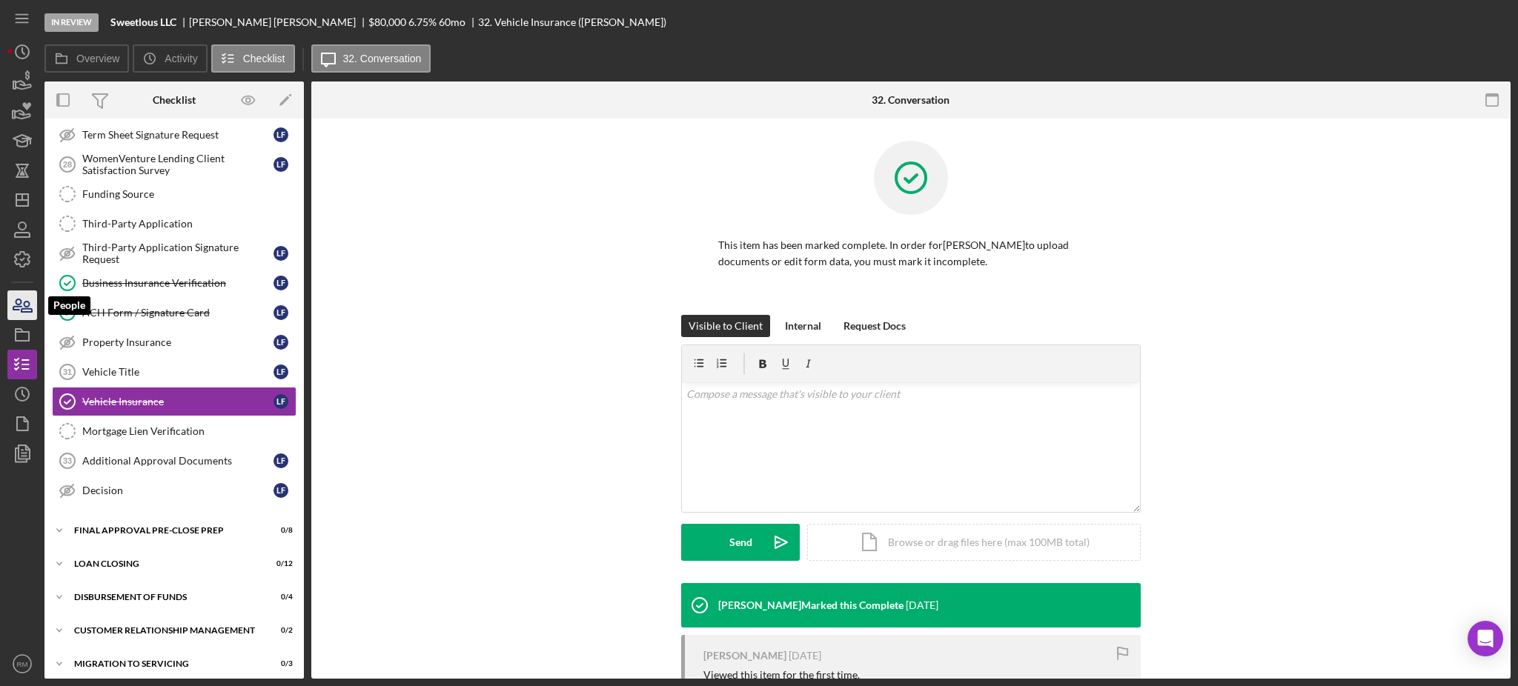
scroll to position [265, 0]
click at [22, 298] on icon "button" at bounding box center [22, 305] width 37 height 37
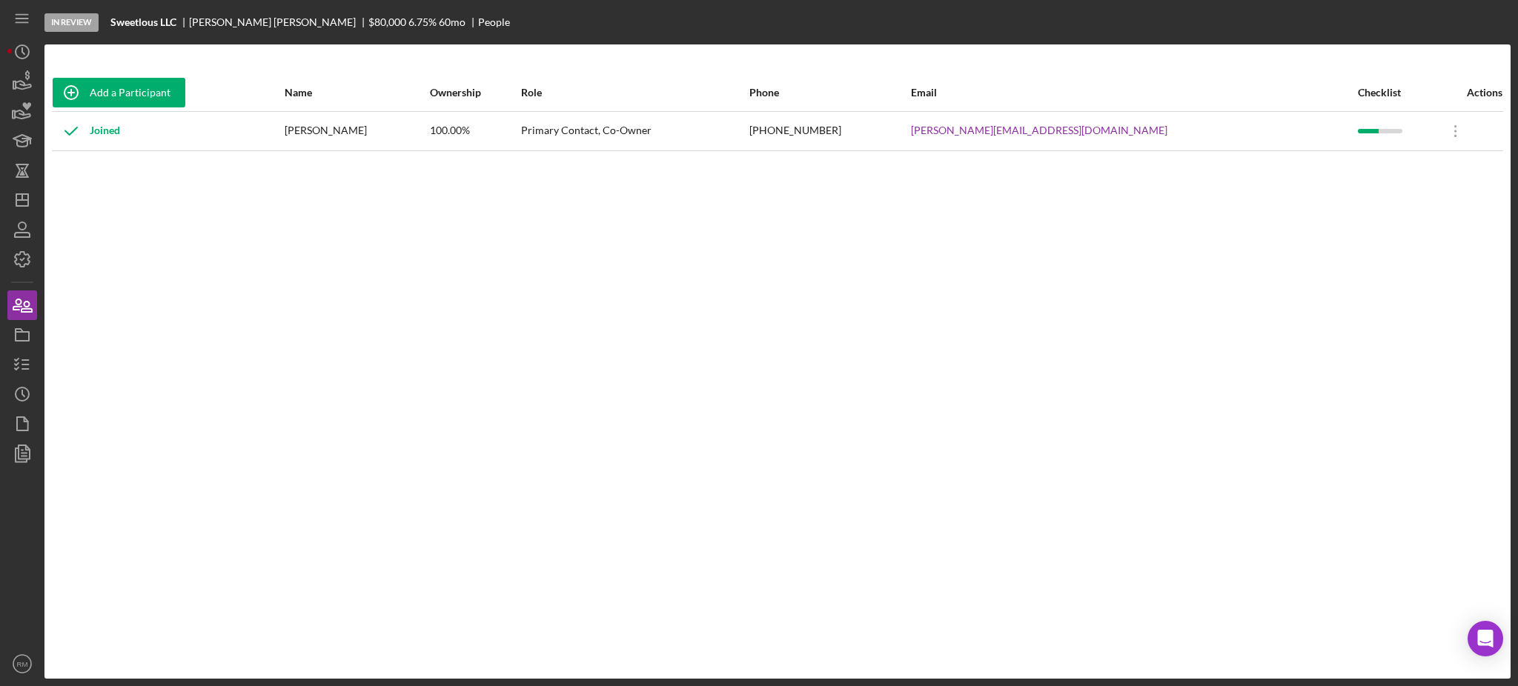
click at [895, 131] on div "[PHONE_NUMBER]" at bounding box center [829, 131] width 160 height 37
copy div "[PHONE_NUMBER]"
